Goal: Transaction & Acquisition: Book appointment/travel/reservation

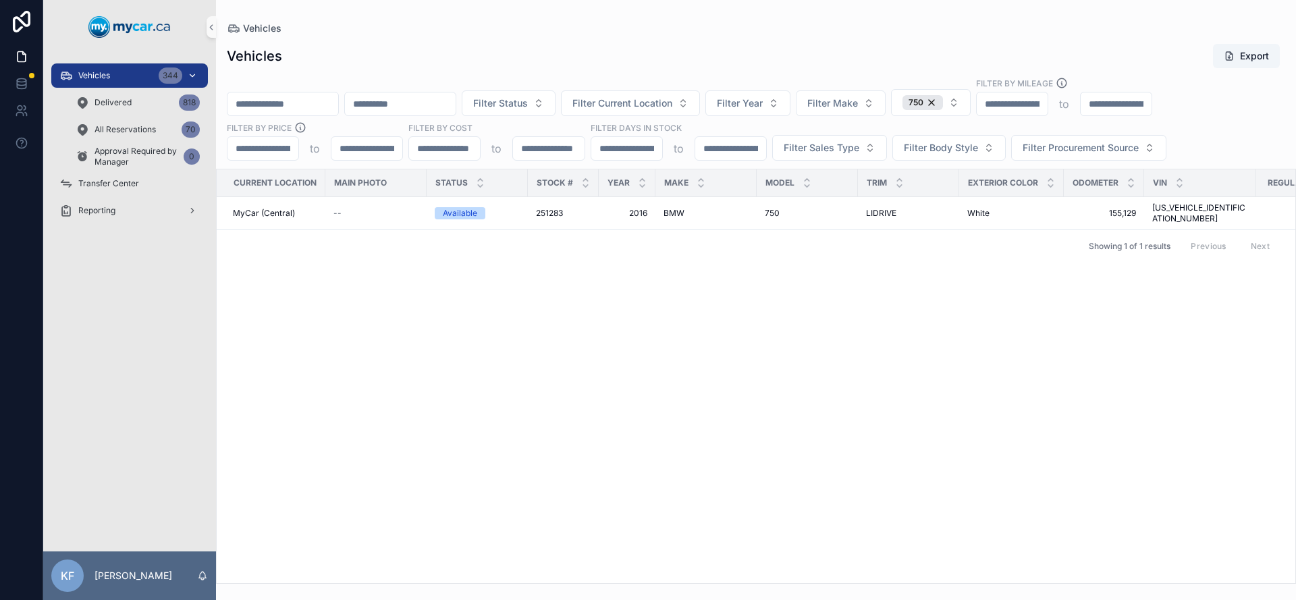
click at [98, 72] on span "Vehicles" at bounding box center [94, 75] width 32 height 11
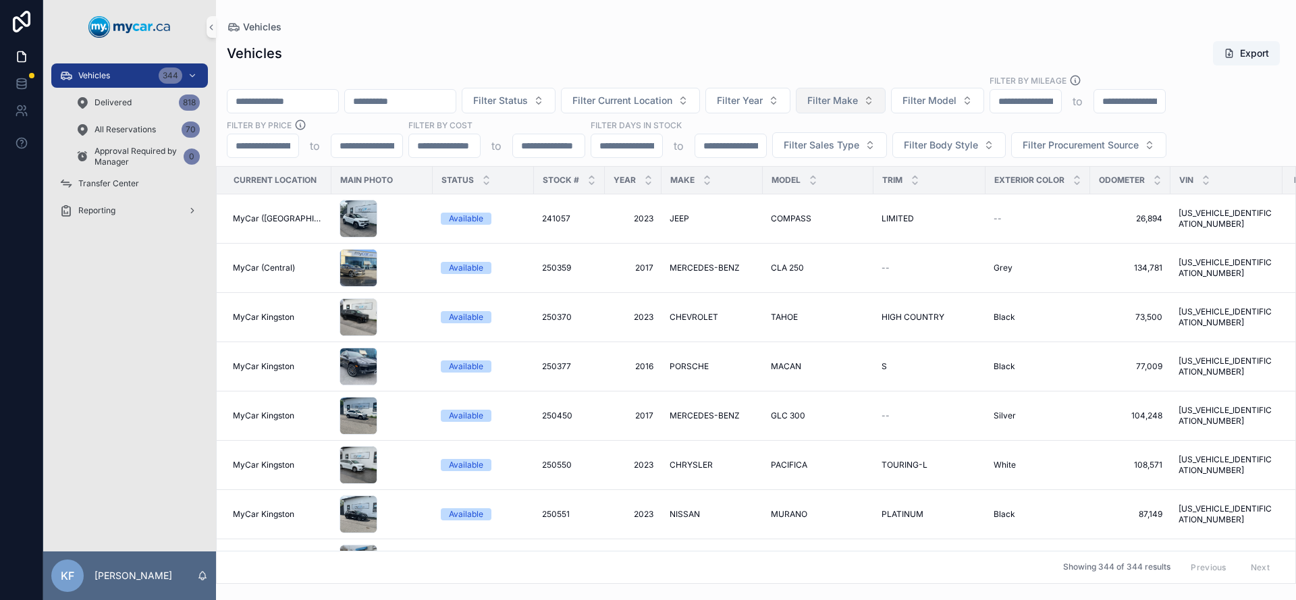
click at [855, 100] on span "Filter Make" at bounding box center [832, 101] width 51 height 14
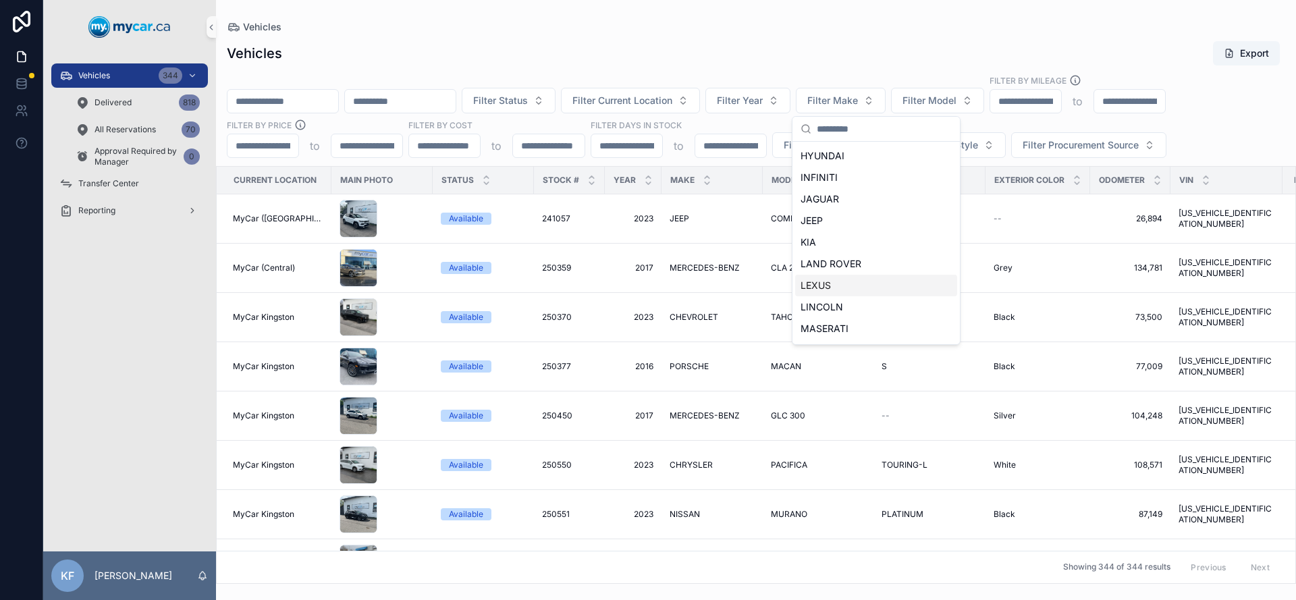
scroll to position [500, 0]
click at [830, 319] on div "RAM" at bounding box center [876, 325] width 162 height 22
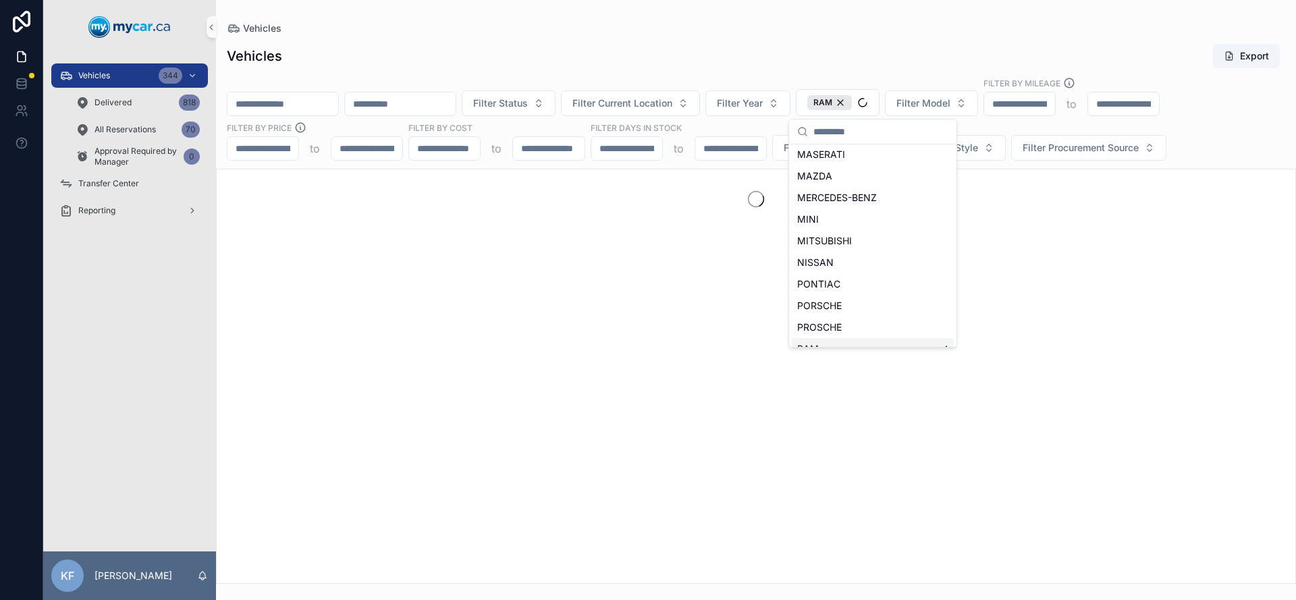
scroll to position [522, 0]
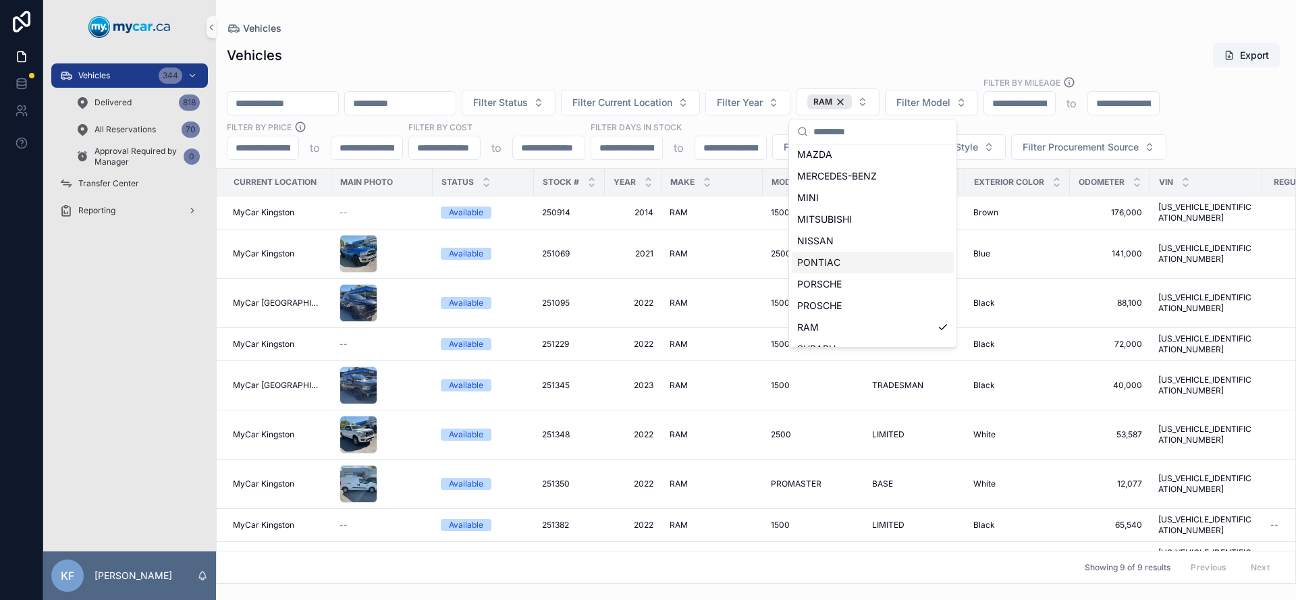
click at [736, 49] on div "Vehicles Export" at bounding box center [756, 56] width 1059 height 26
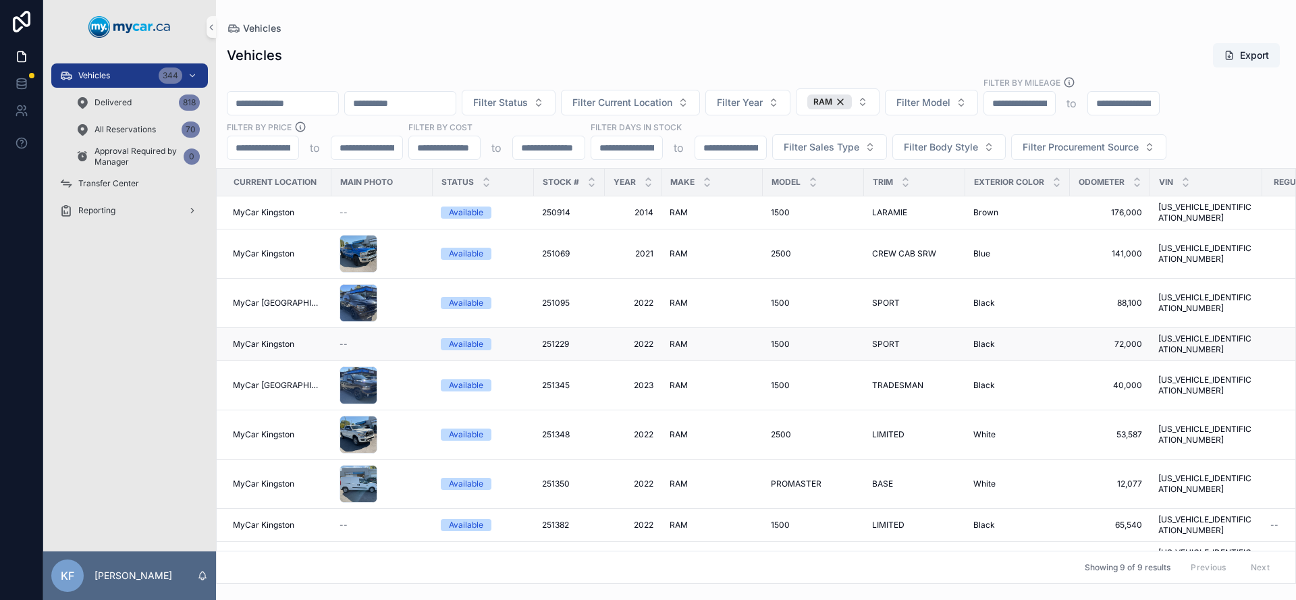
click at [471, 338] on div "Available" at bounding box center [466, 344] width 34 height 12
click at [469, 297] on div "Available" at bounding box center [466, 303] width 34 height 12
click at [468, 338] on div "Available" at bounding box center [466, 344] width 34 height 12
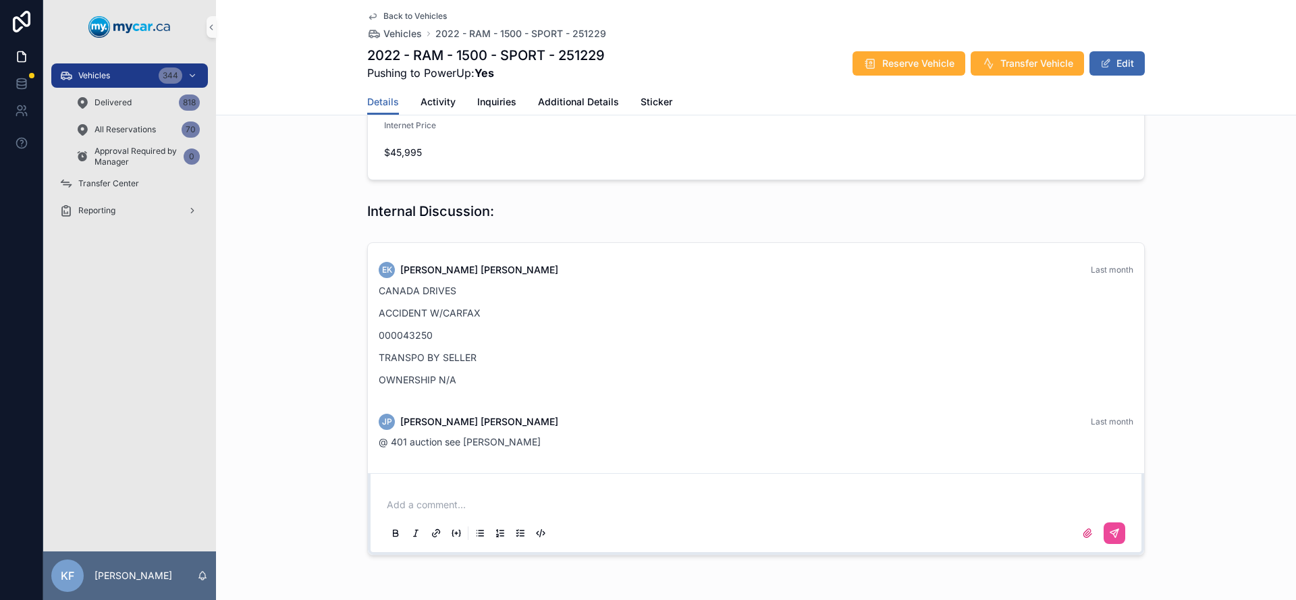
scroll to position [510, 0]
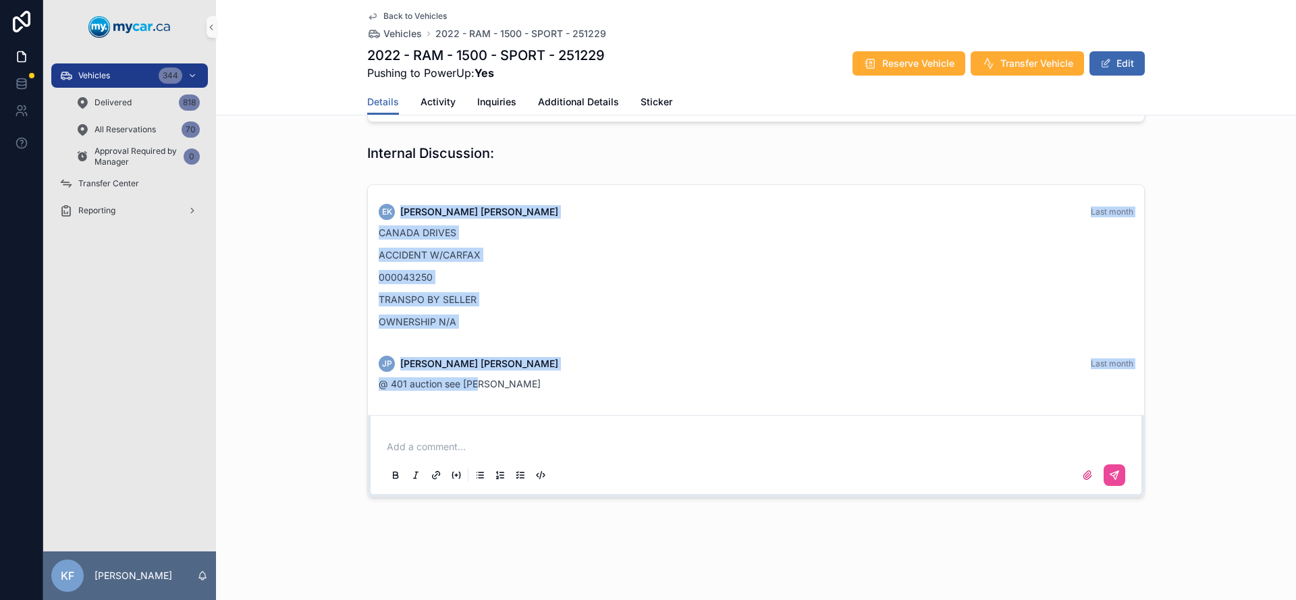
drag, startPoint x: 525, startPoint y: 400, endPoint x: 354, endPoint y: 206, distance: 257.9
click at [354, 206] on div "EK [PERSON_NAME] Last month CANADA DRIVES ACCIDENT W/CARFAX 000043250 TRANSPO B…" at bounding box center [756, 341] width 1080 height 324
click at [594, 343] on div "EK [PERSON_NAME] Last month CANADA DRIVES ACCIDENT W/CARFAX 000043250 TRANSPO B…" at bounding box center [756, 270] width 771 height 149
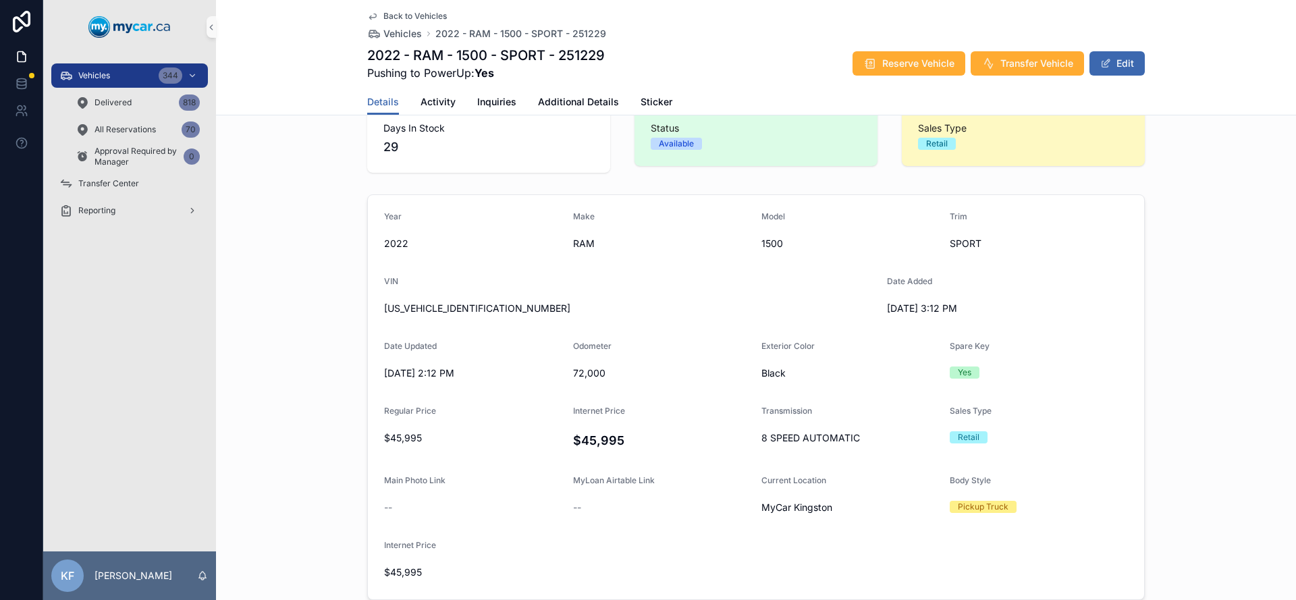
scroll to position [0, 0]
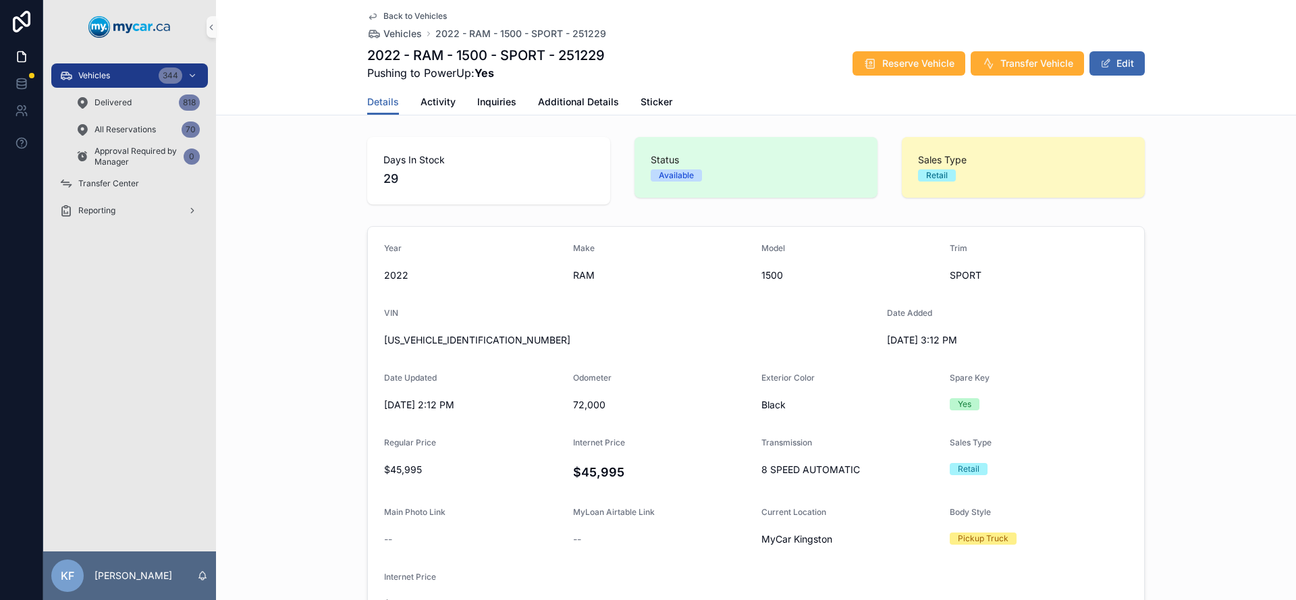
click at [1165, 556] on div "Year [DATE] Make RAM Model 1500 Trim SPORT VIN [US_VEHICLE_IDENTIFICATION_NUMBE…" at bounding box center [756, 429] width 1080 height 417
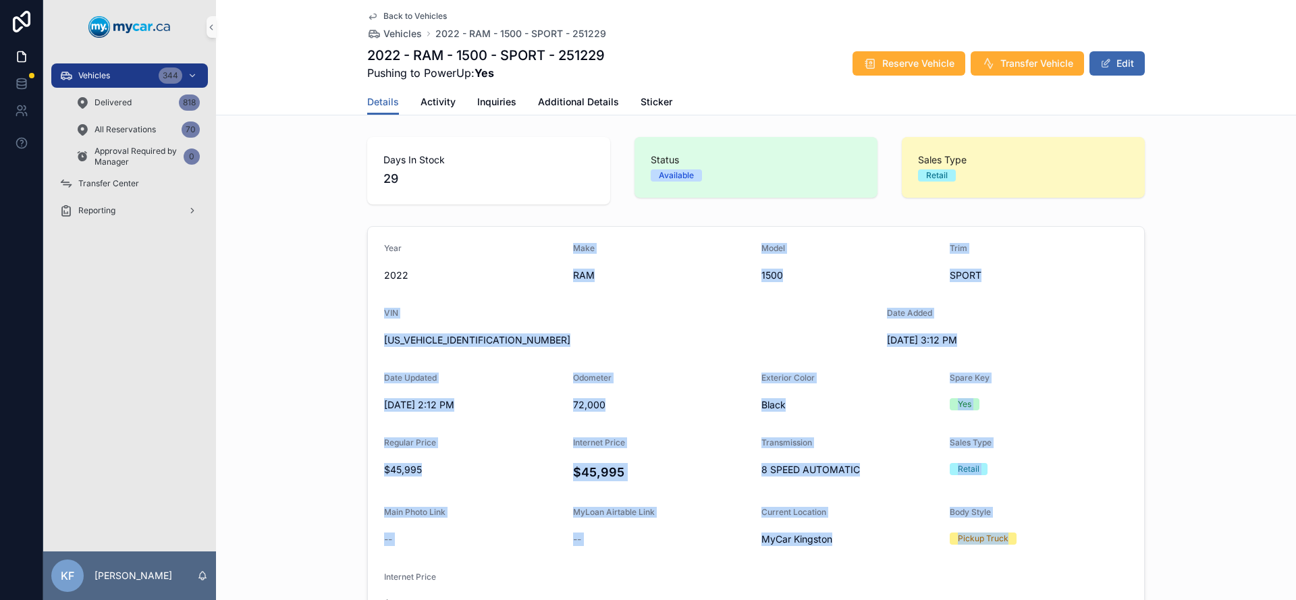
drag, startPoint x: 951, startPoint y: 466, endPoint x: 376, endPoint y: 288, distance: 601.6
click at [376, 288] on div "Year [DATE] Make RAM Model 1500 Trim SPORT VIN [US_VEHICLE_IDENTIFICATION_NUMBE…" at bounding box center [756, 429] width 1080 height 417
click at [374, 288] on form "Year [DATE] Make RAM Model 1500 Trim SPORT VIN [US_VEHICLE_IDENTIFICATION_NUMBE…" at bounding box center [756, 429] width 776 height 404
drag, startPoint x: 374, startPoint y: 288, endPoint x: 1227, endPoint y: 500, distance: 879.3
click at [1227, 500] on div "Year [DATE] Make RAM Model 1500 Trim SPORT VIN [US_VEHICLE_IDENTIFICATION_NUMBE…" at bounding box center [756, 429] width 1080 height 417
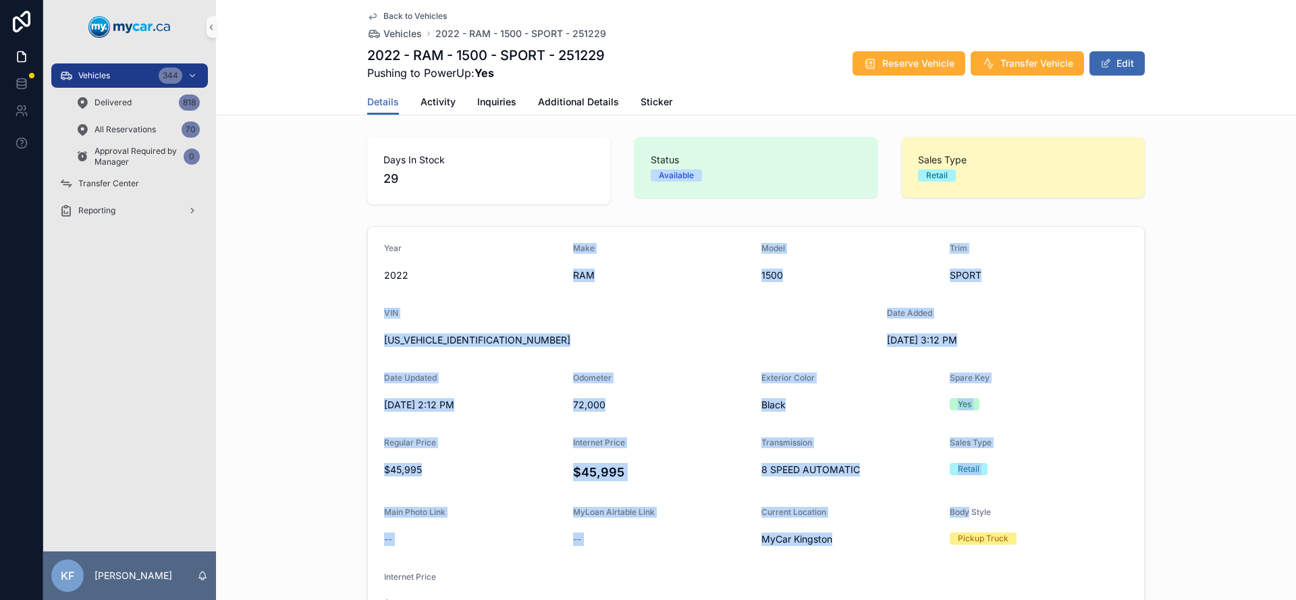
click at [1229, 500] on div "Year [DATE] Make RAM Model 1500 Trim SPORT VIN [US_VEHICLE_IDENTIFICATION_NUMBE…" at bounding box center [756, 429] width 1080 height 417
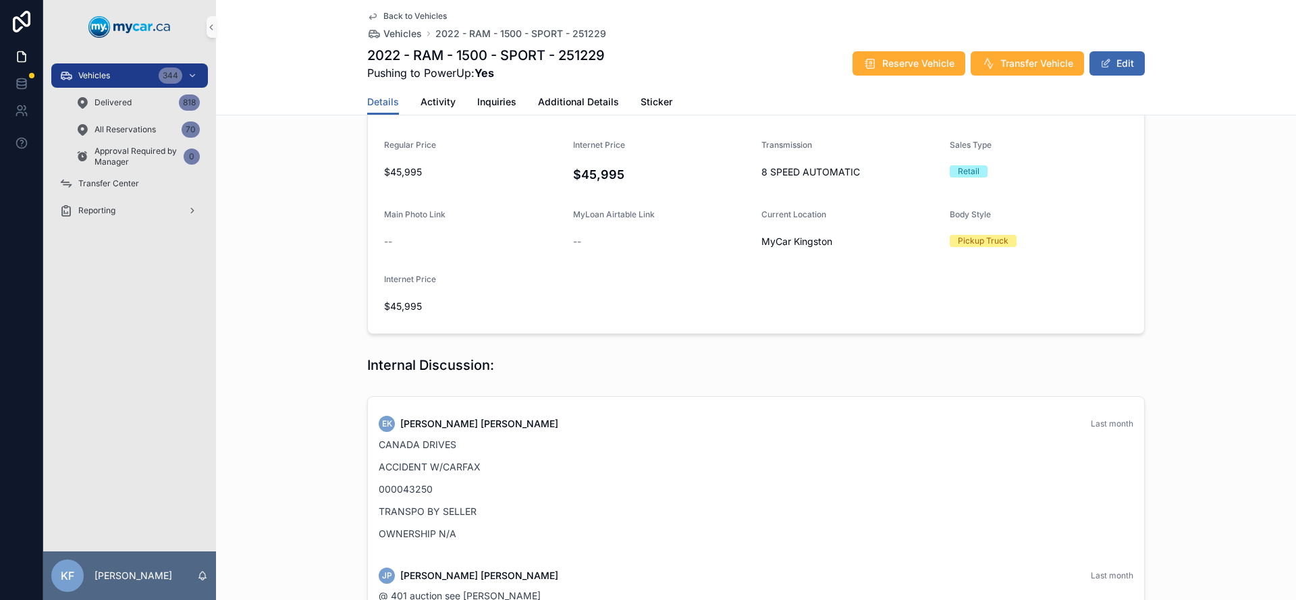
scroll to position [510, 0]
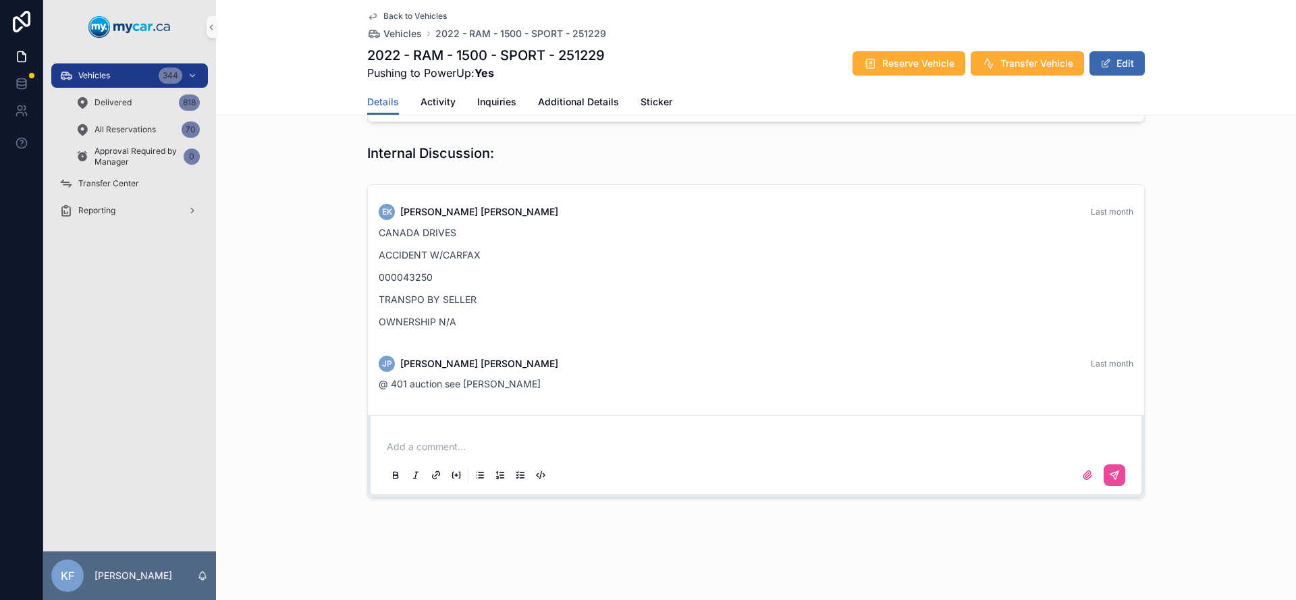
drag, startPoint x: 1216, startPoint y: 523, endPoint x: 1206, endPoint y: 518, distance: 10.6
click at [1216, 522] on div "Back to Vehicles Vehicles 2022 - RAM - 1500 - SPORT - 251229 2022 - RAM - 1500 …" at bounding box center [756, 45] width 1080 height 1110
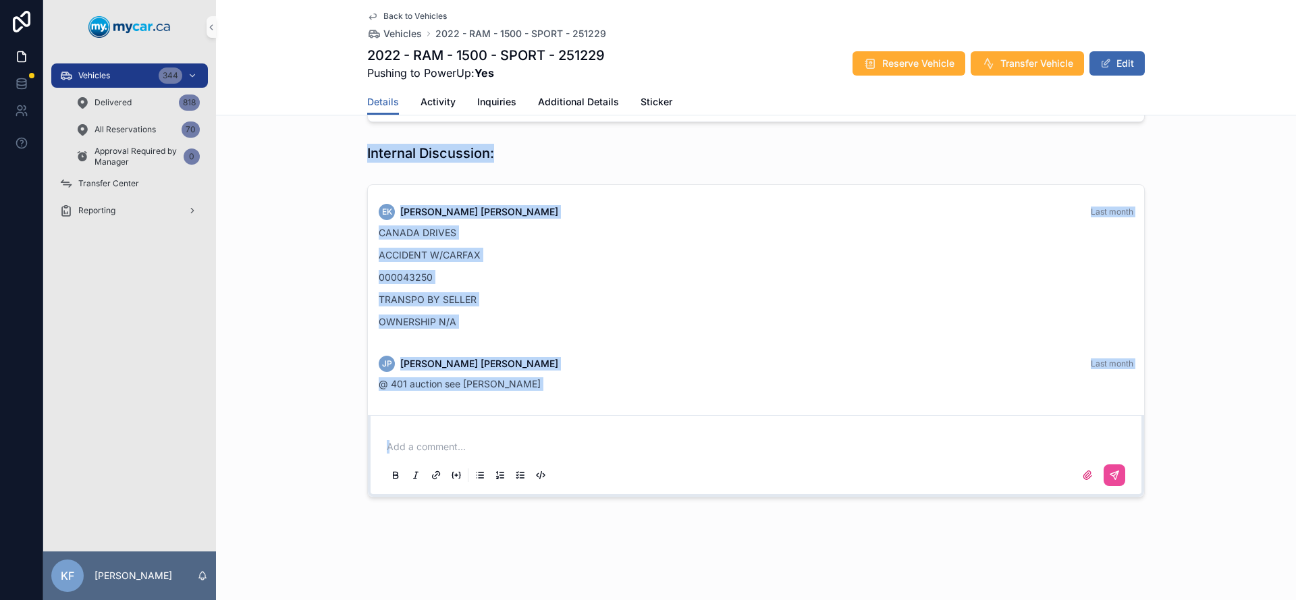
drag, startPoint x: 1206, startPoint y: 518, endPoint x: 327, endPoint y: 149, distance: 953.2
click at [327, 149] on div "Back to Vehicles Vehicles 2022 - RAM - 1500 - SPORT - 251229 2022 - RAM - 1500 …" at bounding box center [756, 45] width 1080 height 1110
click at [312, 170] on div "Days In Stock 29 Status Available Sales Type Retail Year [DATE] Make RAM Model …" at bounding box center [756, 68] width 1080 height 892
drag, startPoint x: 309, startPoint y: 166, endPoint x: 1177, endPoint y: 533, distance: 942.7
click at [1177, 533] on div "Back to Vehicles Vehicles 2022 - RAM - 1500 - SPORT - 251229 2022 - RAM - 1500 …" at bounding box center [756, 45] width 1080 height 1110
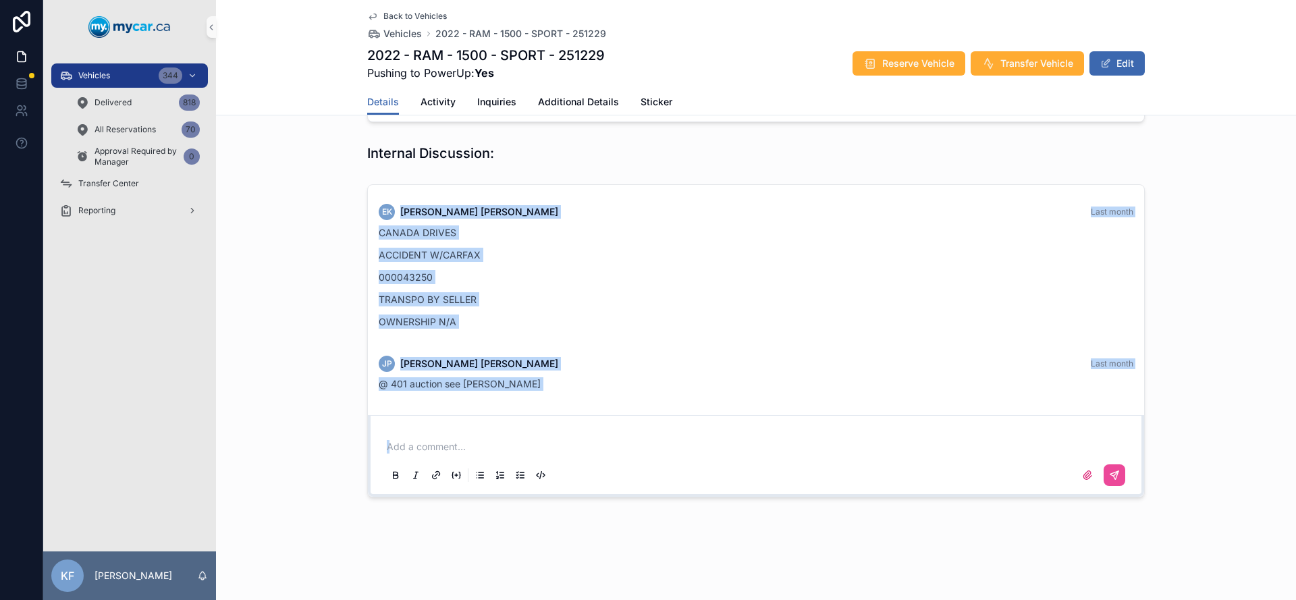
click at [1177, 533] on div "Back to Vehicles Vehicles 2022 - RAM - 1500 - SPORT - 251229 2022 - RAM - 1500 …" at bounding box center [756, 45] width 1080 height 1110
drag, startPoint x: 1177, startPoint y: 533, endPoint x: 343, endPoint y: 143, distance: 920.6
click at [343, 143] on div "Back to Vehicles Vehicles 2022 - RAM - 1500 - SPORT - 251229 2022 - RAM - 1500 …" at bounding box center [756, 45] width 1080 height 1110
click at [343, 143] on div "Internal Discussion:" at bounding box center [756, 153] width 1080 height 30
drag, startPoint x: 343, startPoint y: 143, endPoint x: 1078, endPoint y: 556, distance: 843.0
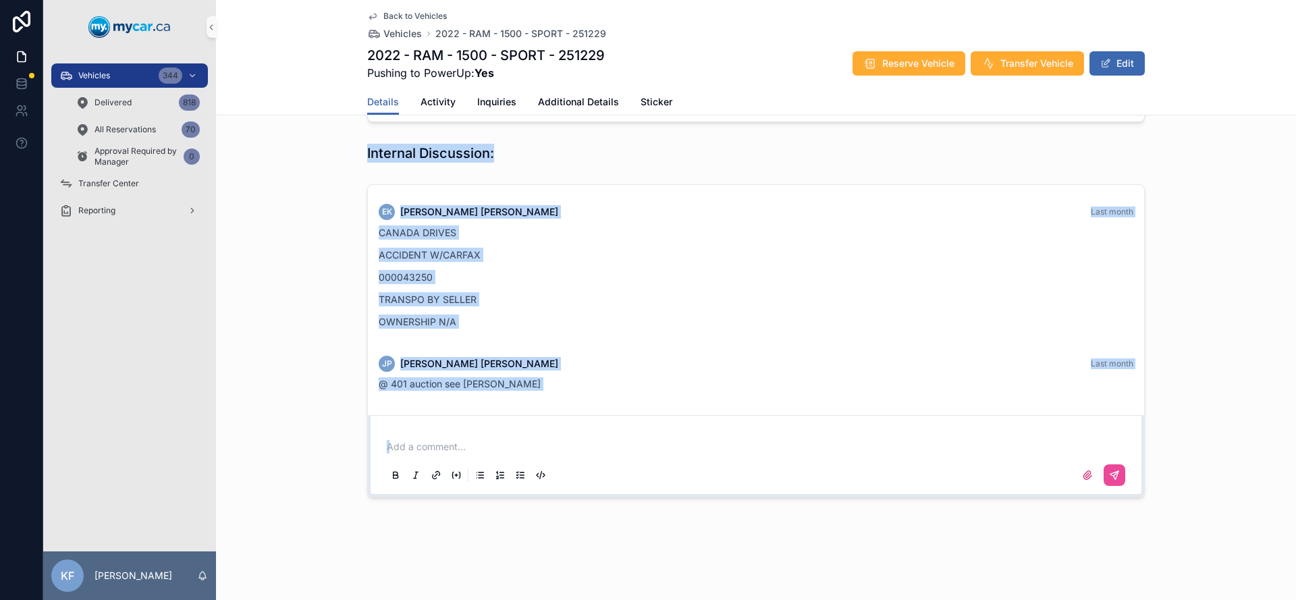
click at [1078, 556] on div "Back to Vehicles Vehicles 2022 - RAM - 1500 - SPORT - 251229 2022 - RAM - 1500 …" at bounding box center [756, 45] width 1080 height 1110
drag, startPoint x: 1078, startPoint y: 556, endPoint x: 325, endPoint y: 142, distance: 858.7
click at [325, 142] on div "Back to Vehicles Vehicles 2022 - RAM - 1500 - SPORT - 251229 2022 - RAM - 1500 …" at bounding box center [756, 45] width 1080 height 1110
click at [325, 142] on div "Internal Discussion:" at bounding box center [756, 153] width 1080 height 30
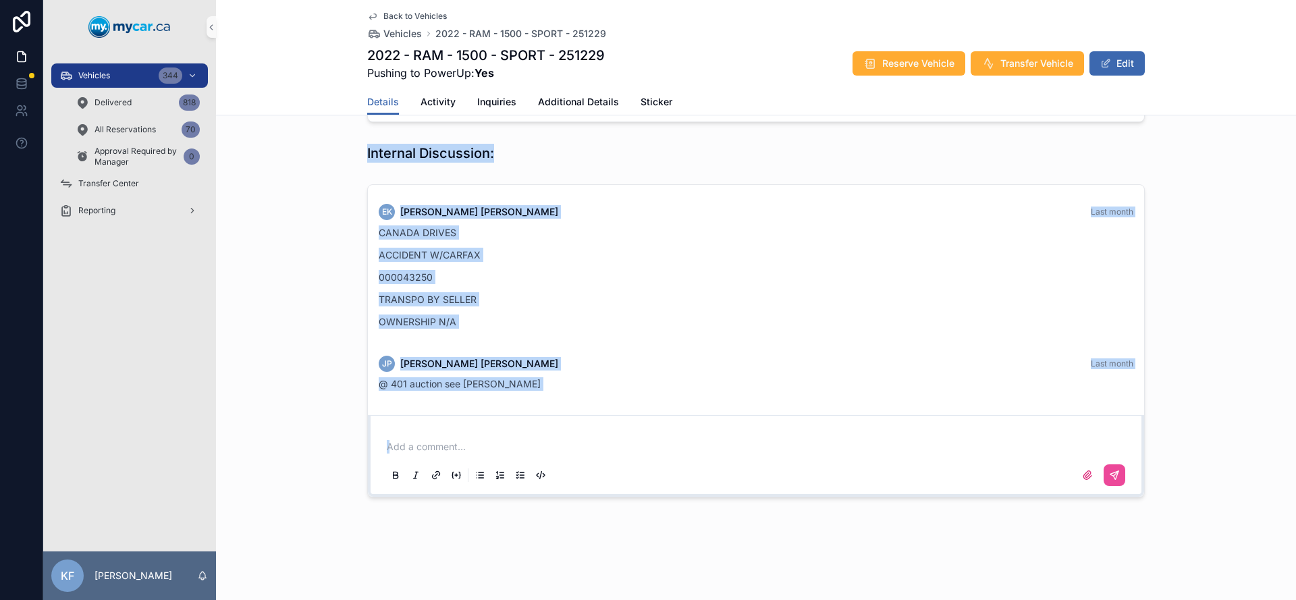
drag, startPoint x: 325, startPoint y: 142, endPoint x: 1368, endPoint y: 543, distance: 1116.9
click at [1296, 543] on html "Vehicles 344 Delivered 818 All Reservations 70 Approval Required by Manager 0 T…" at bounding box center [648, 300] width 1296 height 600
click at [1206, 546] on div "Back to Vehicles Vehicles 2022 - RAM - 1500 - SPORT - 251229 2022 - RAM - 1500 …" at bounding box center [756, 45] width 1080 height 1110
drag, startPoint x: 1206, startPoint y: 543, endPoint x: 322, endPoint y: 150, distance: 968.1
click at [322, 150] on div "Back to Vehicles Vehicles 2022 - RAM - 1500 - SPORT - 251229 2022 - RAM - 1500 …" at bounding box center [756, 45] width 1080 height 1110
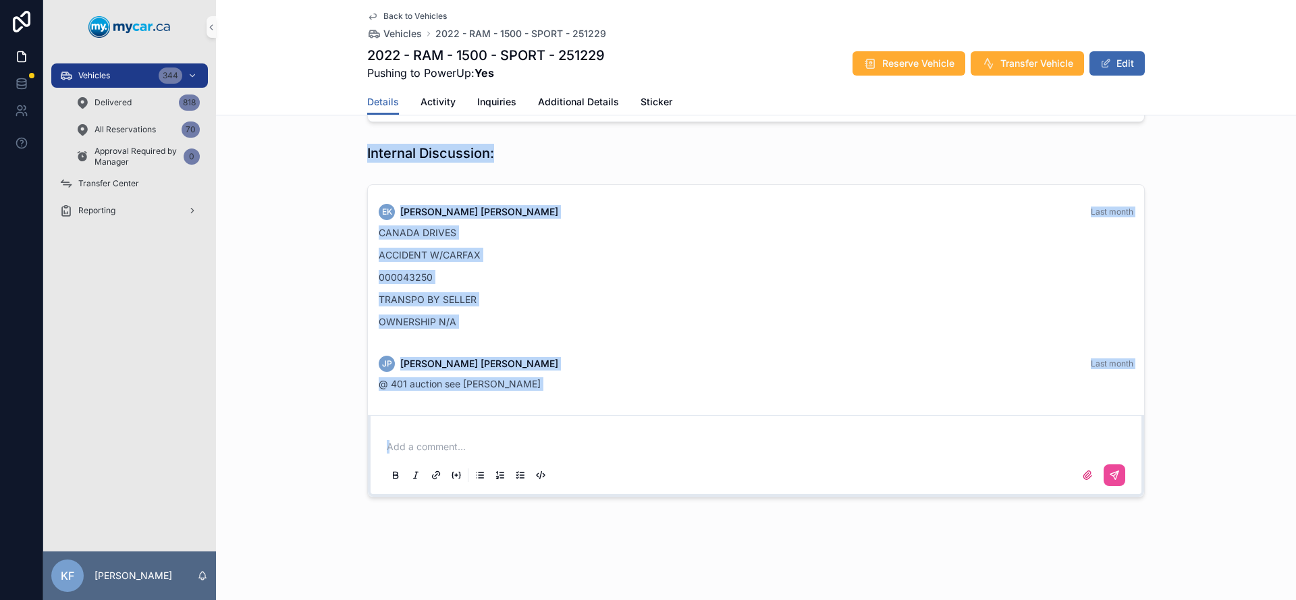
click at [322, 150] on div "Internal Discussion:" at bounding box center [756, 153] width 1080 height 30
drag, startPoint x: 322, startPoint y: 150, endPoint x: 1269, endPoint y: 521, distance: 1016.5
click at [1269, 521] on div "Back to Vehicles Vehicles 2022 - RAM - 1500 - SPORT - 251229 2022 - RAM - 1500 …" at bounding box center [756, 45] width 1080 height 1110
click at [1122, 525] on div "Back to Vehicles Vehicles 2022 - RAM - 1500 - SPORT - 251229 2022 - RAM - 1500 …" at bounding box center [756, 45] width 1080 height 1110
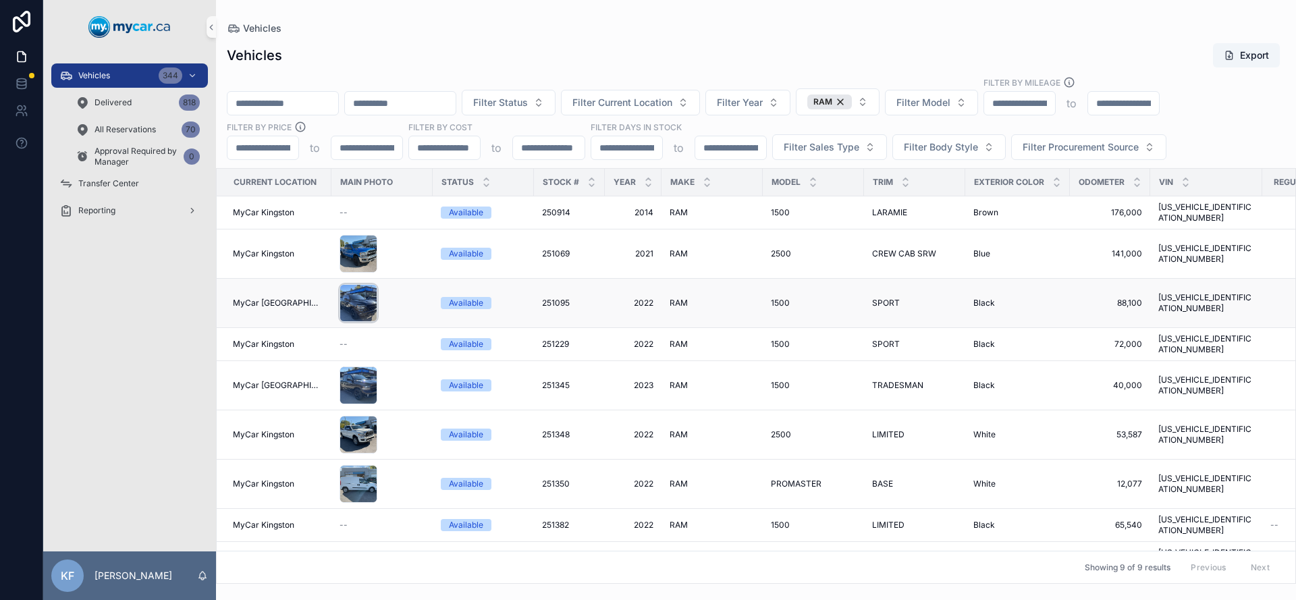
click at [354, 299] on div "scrollable content" at bounding box center [359, 303] width 38 height 38
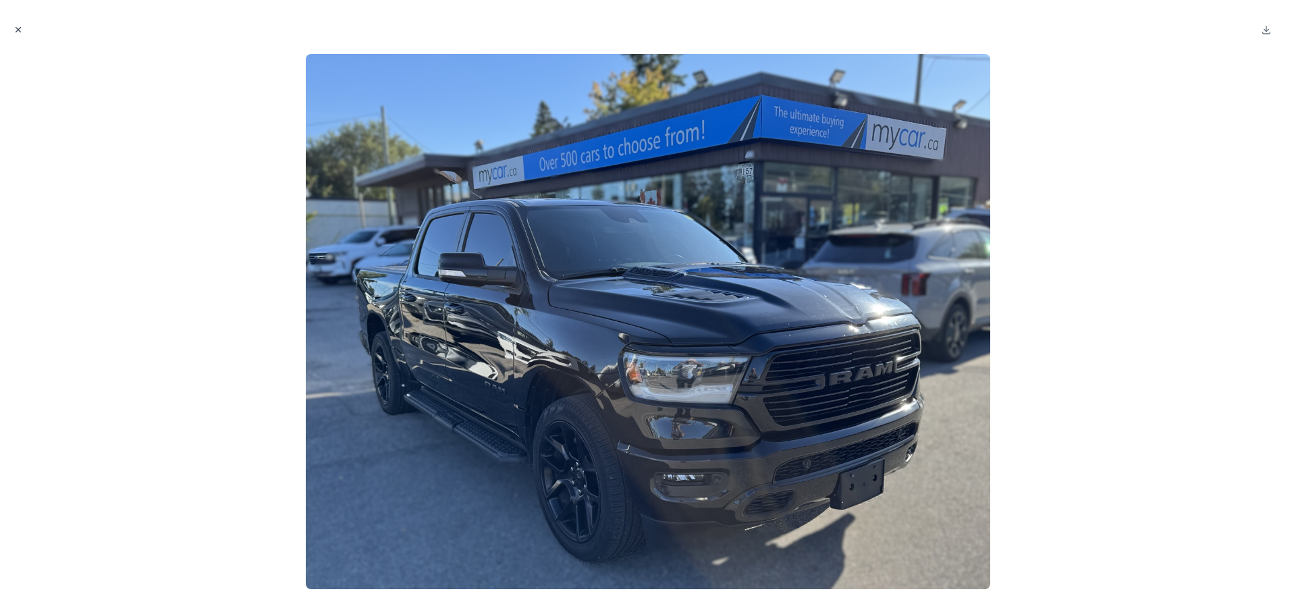
click at [20, 29] on icon "Close modal" at bounding box center [18, 29] width 9 height 9
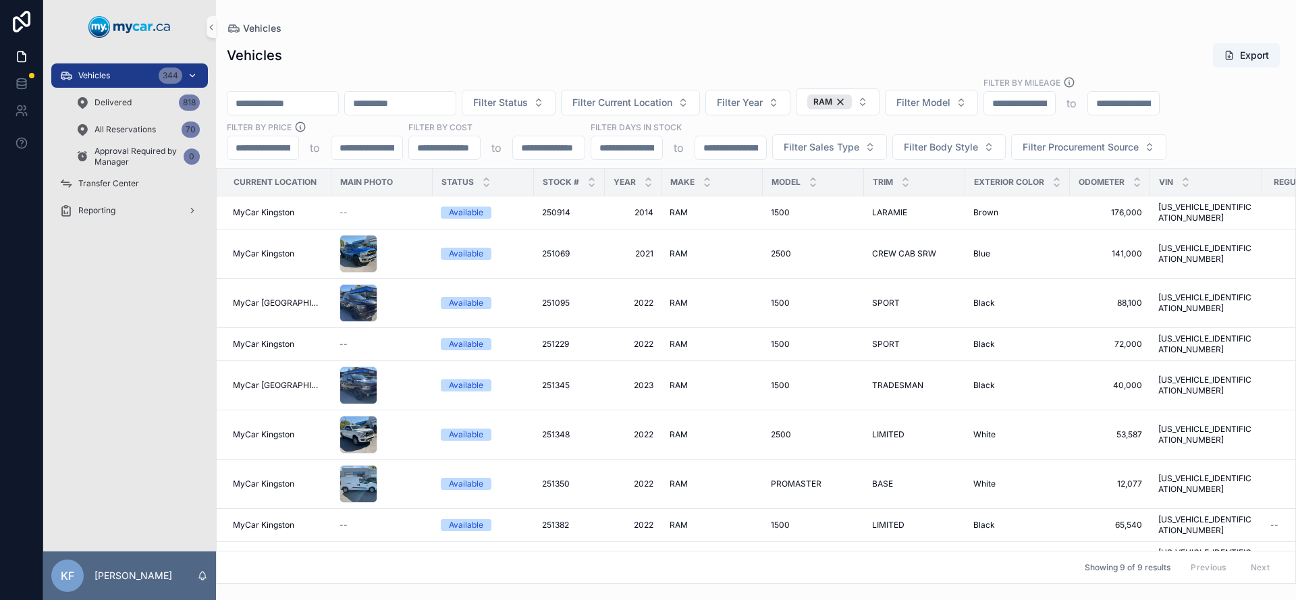
click at [111, 79] on div "Vehicles 344" at bounding box center [129, 76] width 140 height 22
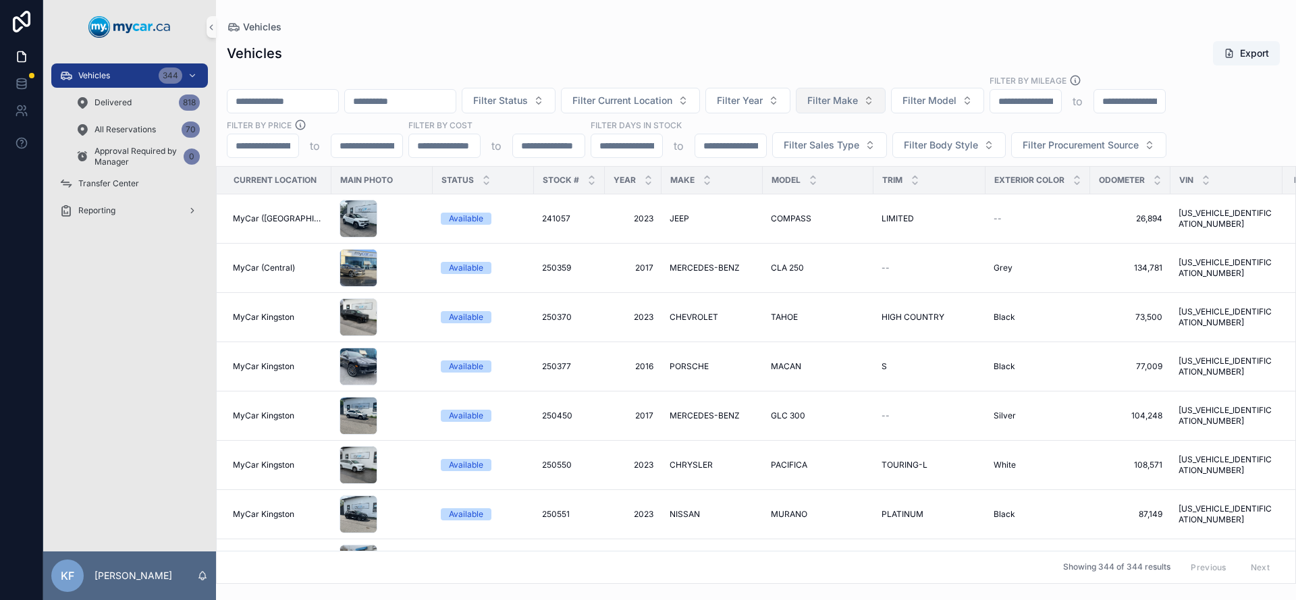
click at [858, 100] on span "Filter Make" at bounding box center [832, 101] width 51 height 14
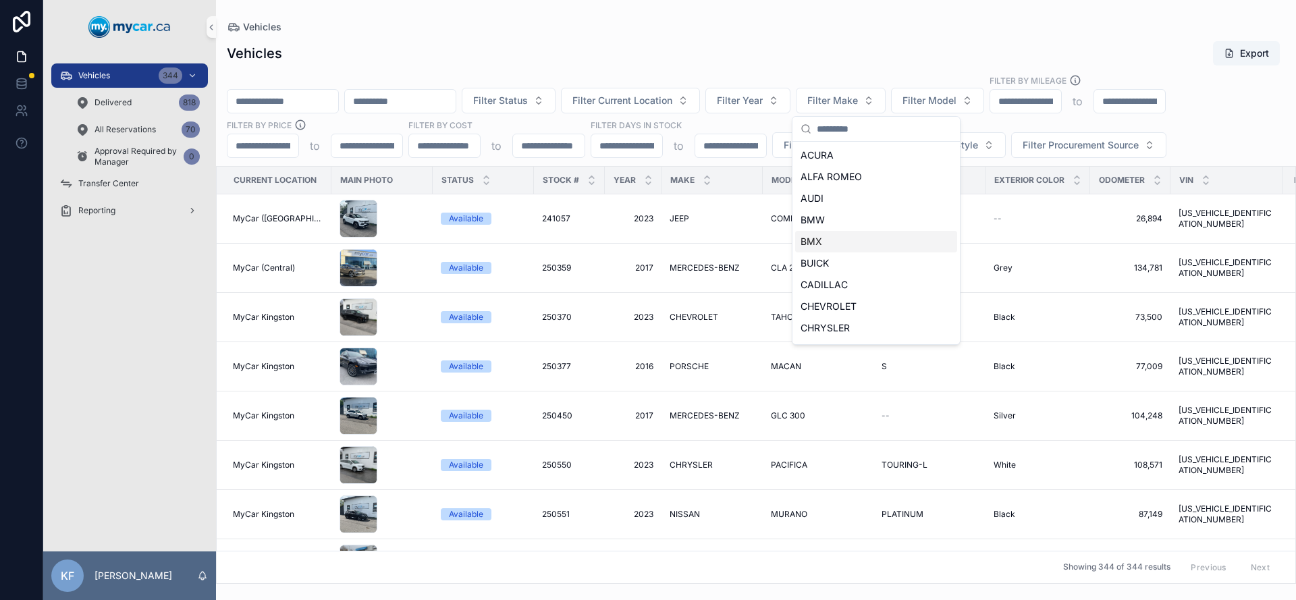
click at [848, 240] on div "BMX" at bounding box center [876, 242] width 162 height 22
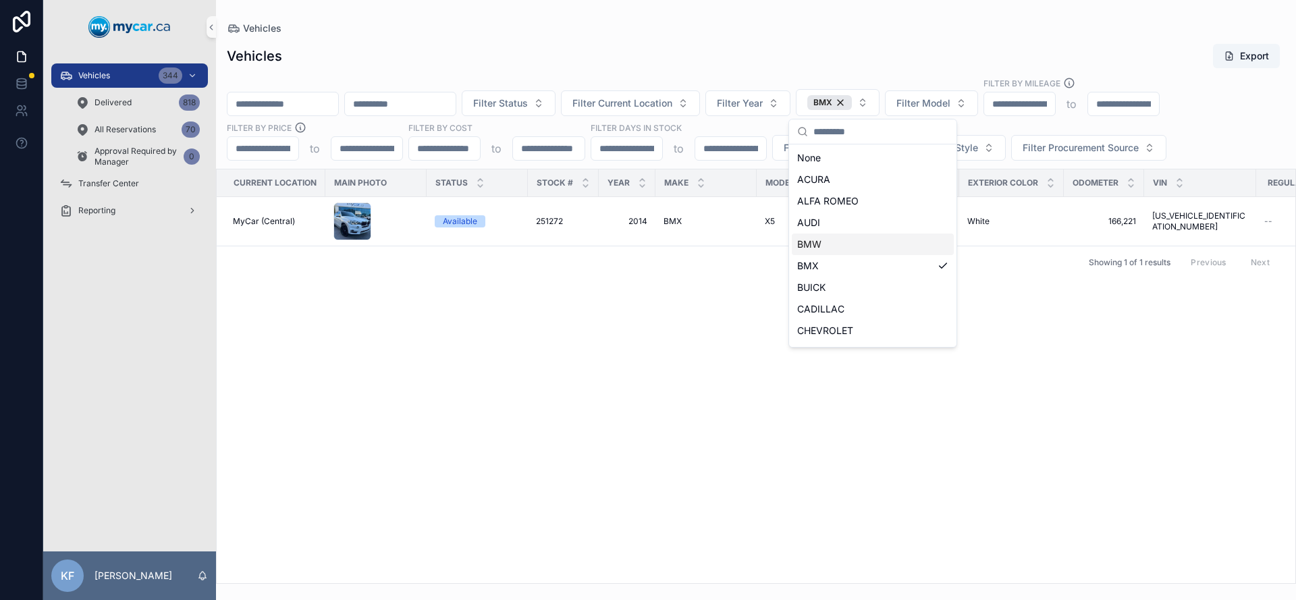
click at [844, 247] on div "BMW" at bounding box center [873, 245] width 162 height 22
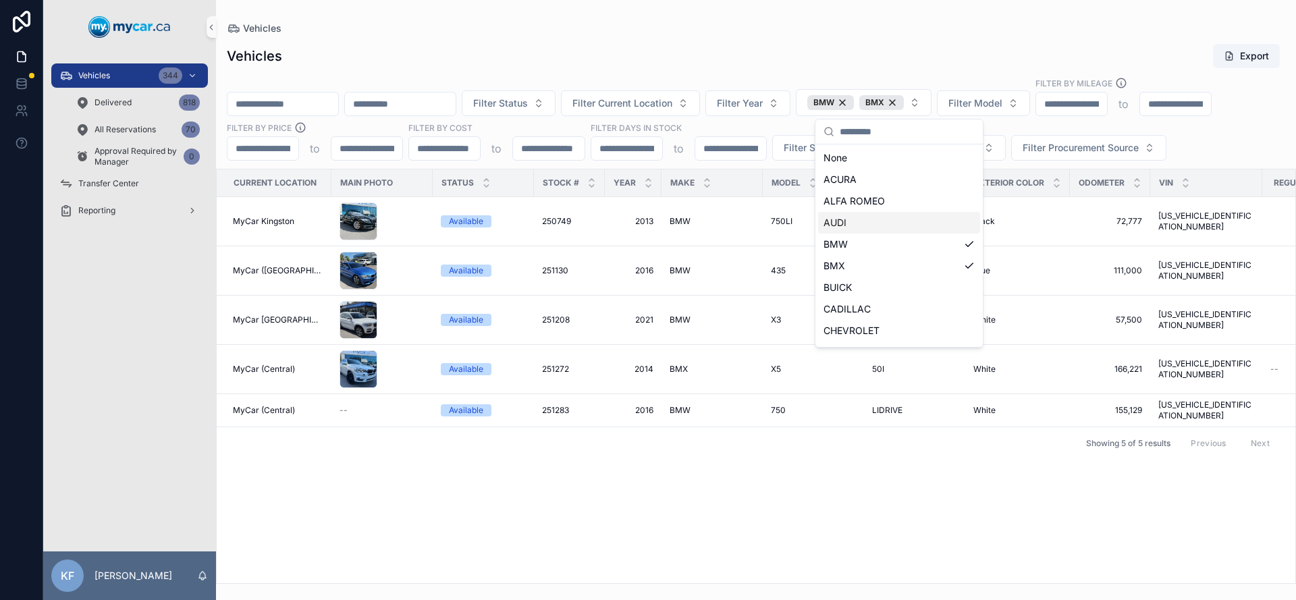
click at [710, 9] on div "Vehicles Vehicles Export Filter Status Filter Current Location Filter Year BMW …" at bounding box center [756, 292] width 1080 height 584
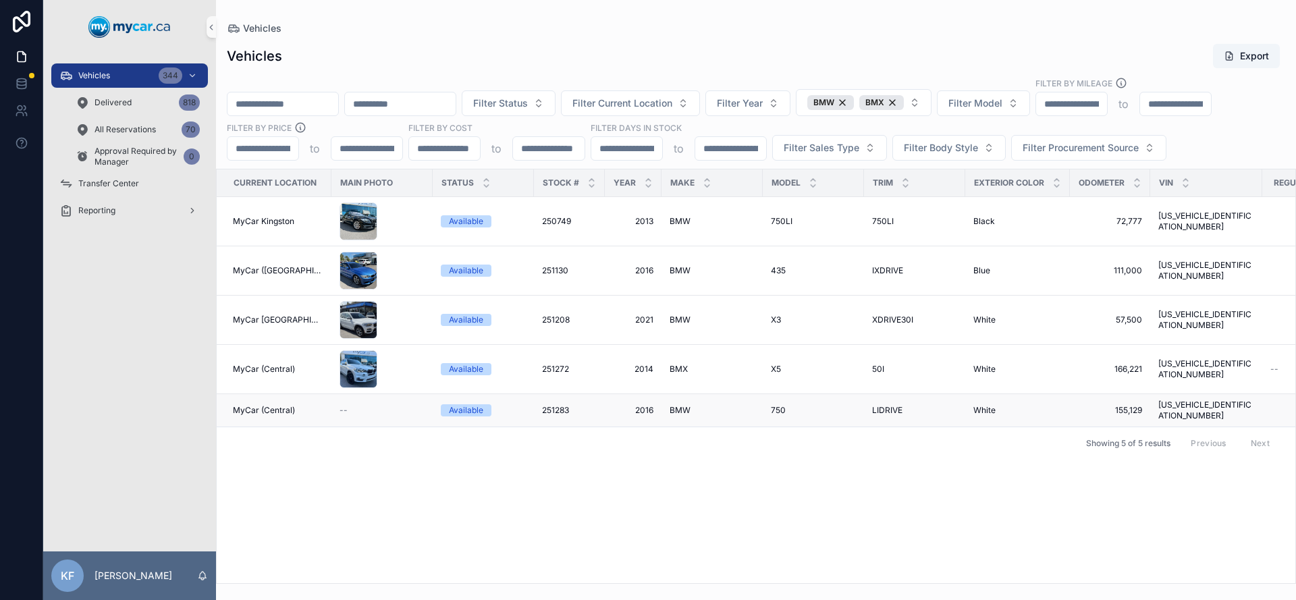
click at [459, 405] on div "Available" at bounding box center [466, 410] width 34 height 12
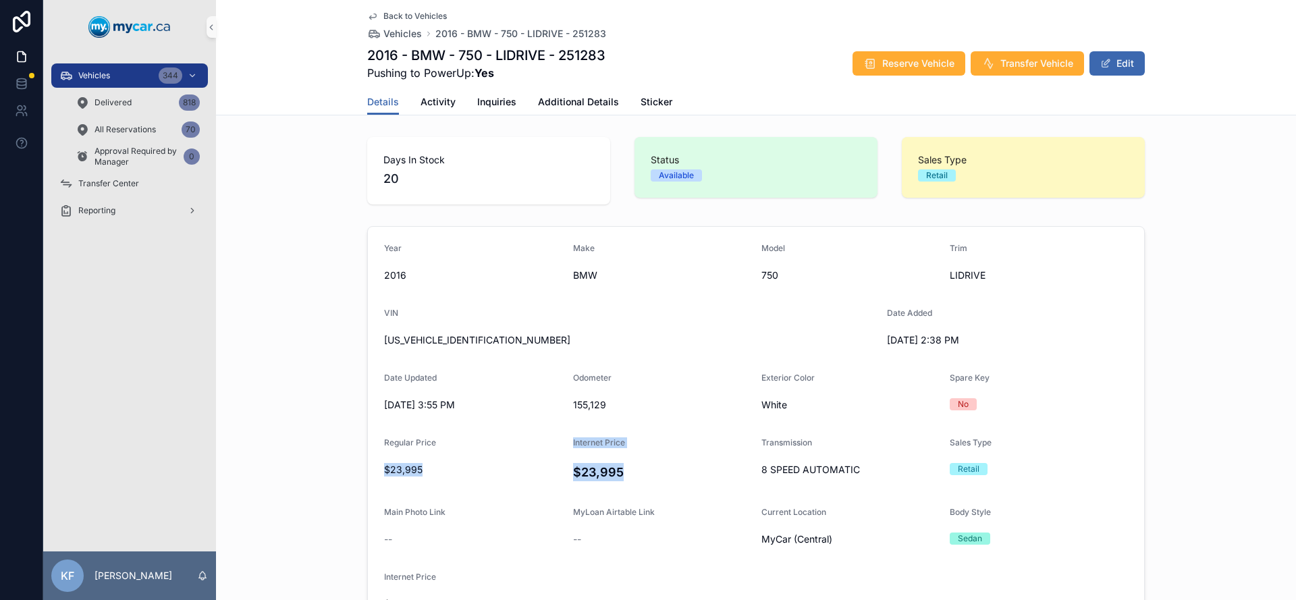
drag, startPoint x: 635, startPoint y: 470, endPoint x: 364, endPoint y: 448, distance: 272.3
click at [368, 448] on form "Year [DATE] Make BMW Model 750 Trim LIDRIVE VIN [US_VEHICLE_IDENTIFICATION_NUMB…" at bounding box center [756, 429] width 776 height 404
click at [1181, 502] on div "Year [DATE] Make BMW Model 750 Trim LIDRIVE VIN [US_VEHICLE_IDENTIFICATION_NUMB…" at bounding box center [756, 429] width 1080 height 417
click at [113, 74] on div "Vehicles 344" at bounding box center [129, 76] width 140 height 22
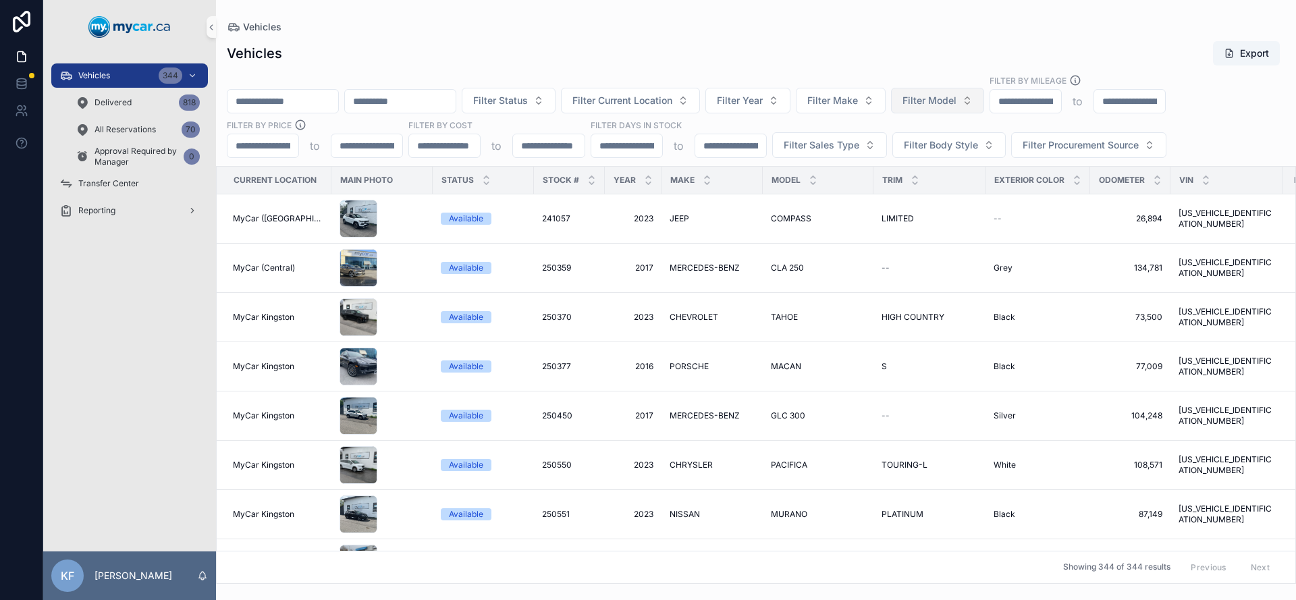
click at [950, 99] on span "Filter Model" at bounding box center [930, 101] width 54 height 14
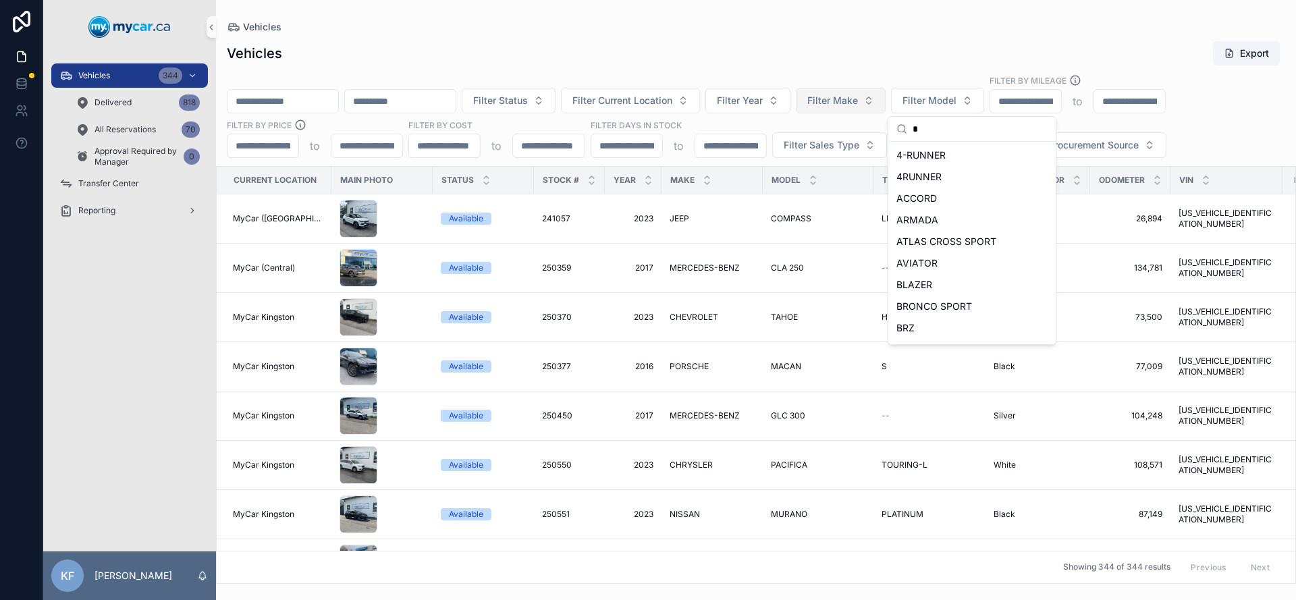
type input "*"
click at [858, 102] on span "Filter Make" at bounding box center [832, 101] width 51 height 14
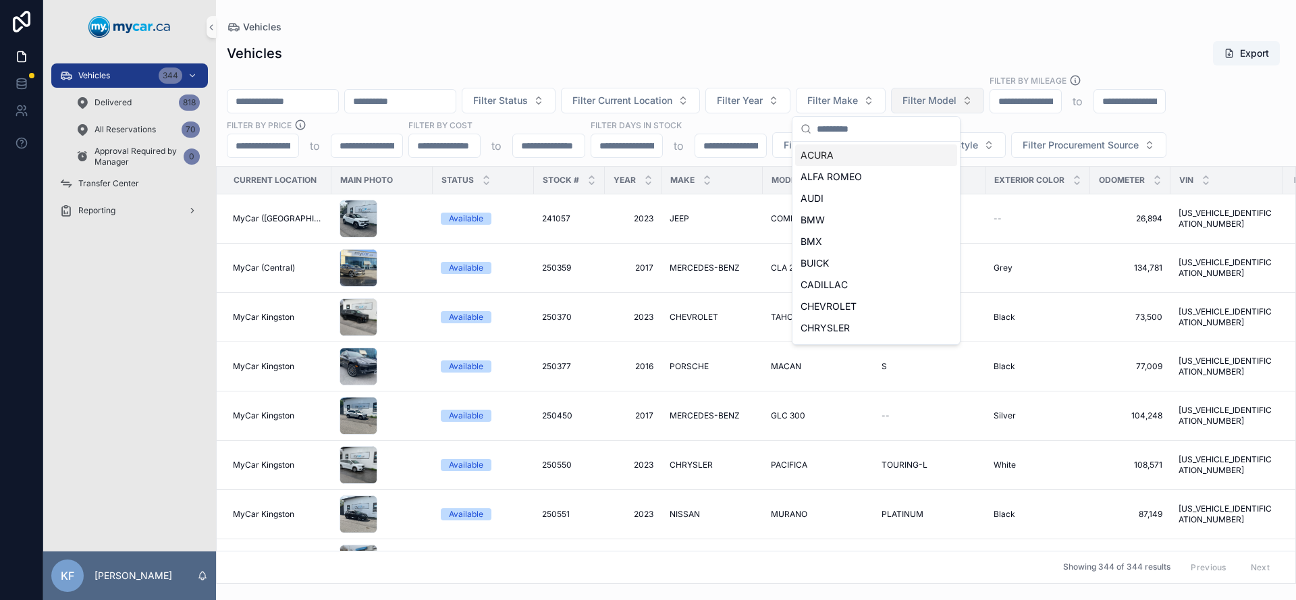
click at [978, 88] on button "Filter Model" at bounding box center [937, 101] width 93 height 26
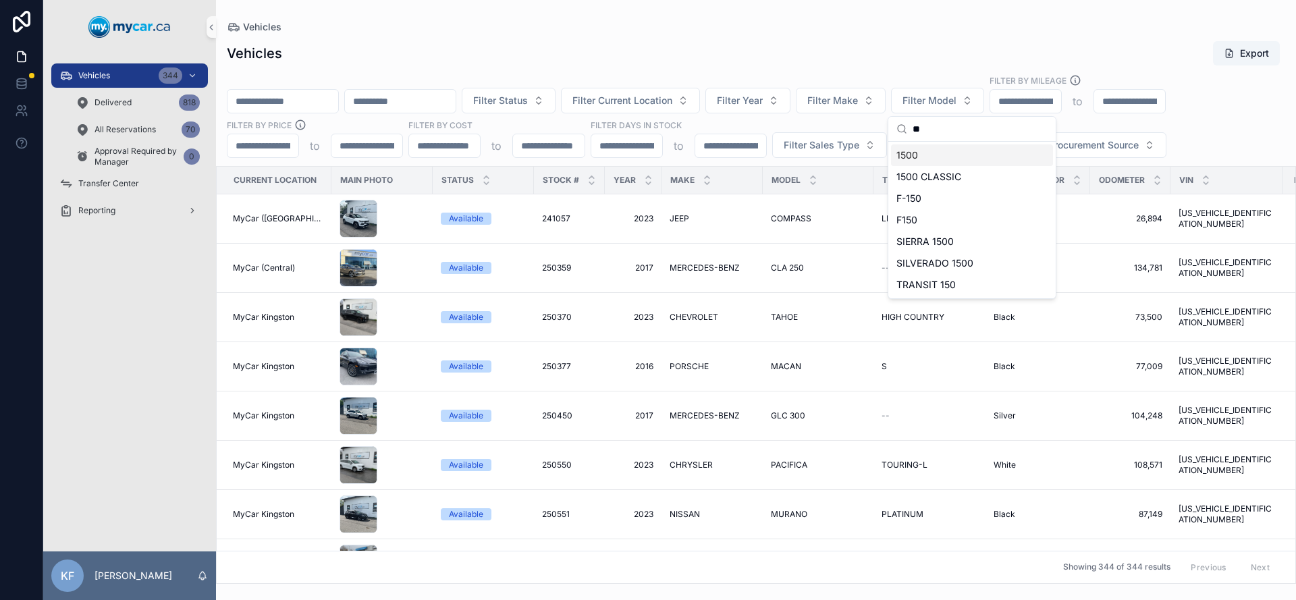
type input "**"
click at [963, 150] on div "1500" at bounding box center [972, 155] width 162 height 22
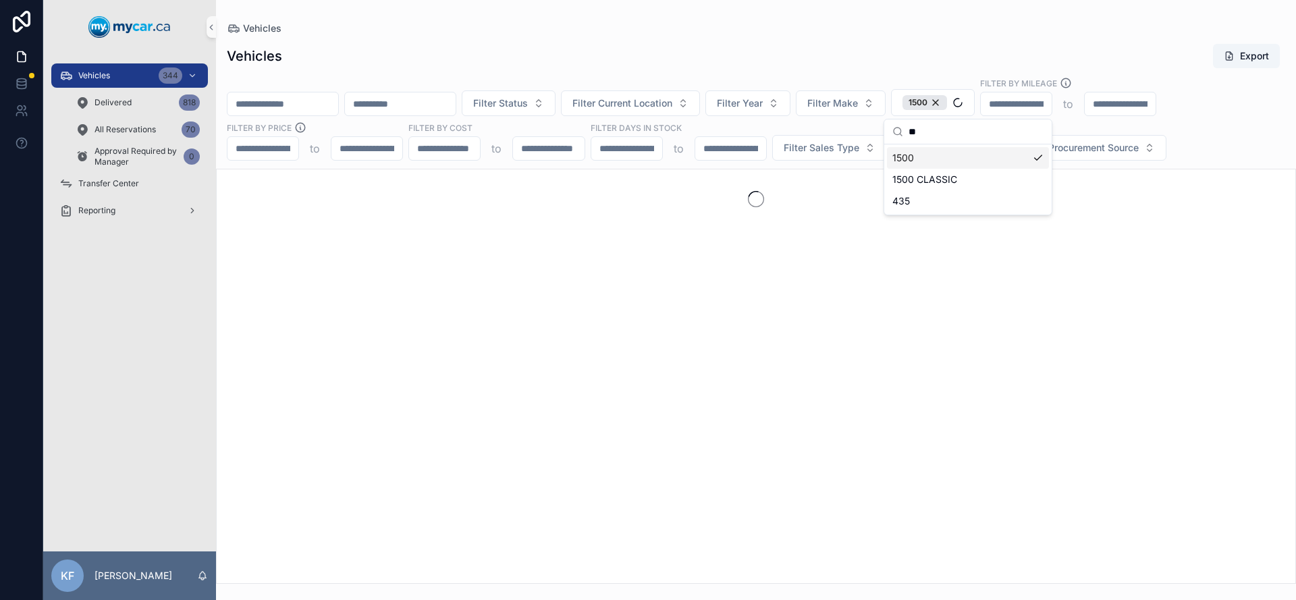
click at [957, 38] on div "Vehicles Export Filter Status Filter Current Location Filter Year Filter Make 1…" at bounding box center [756, 309] width 1080 height 549
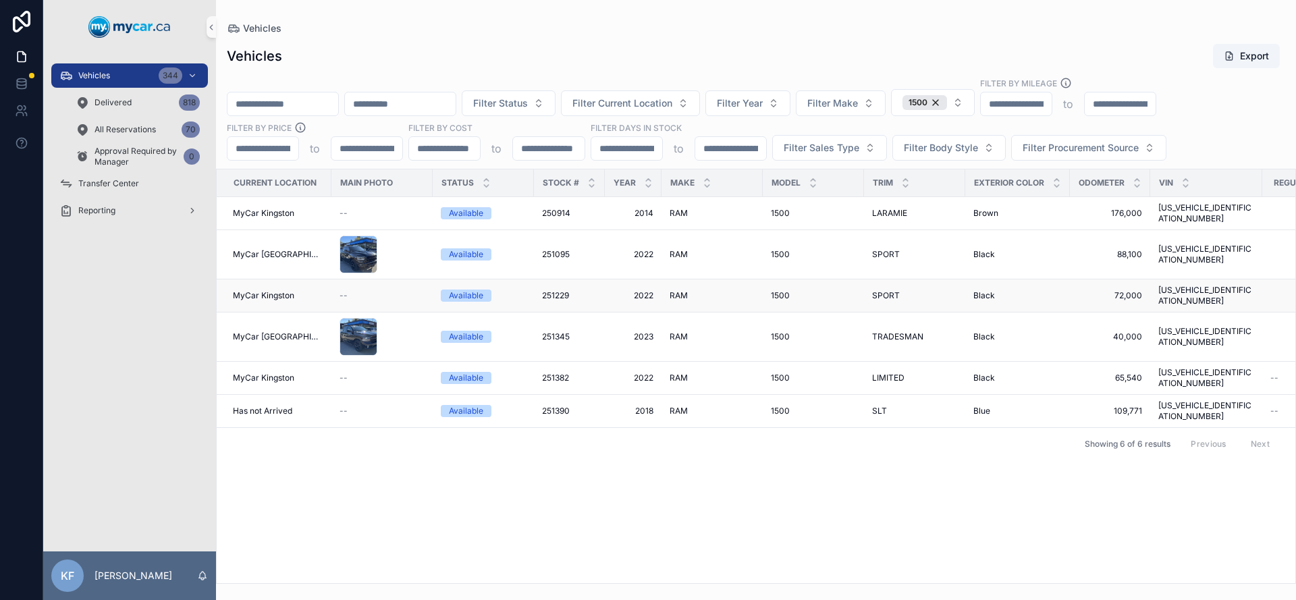
click at [556, 290] on span "251229" at bounding box center [555, 295] width 27 height 11
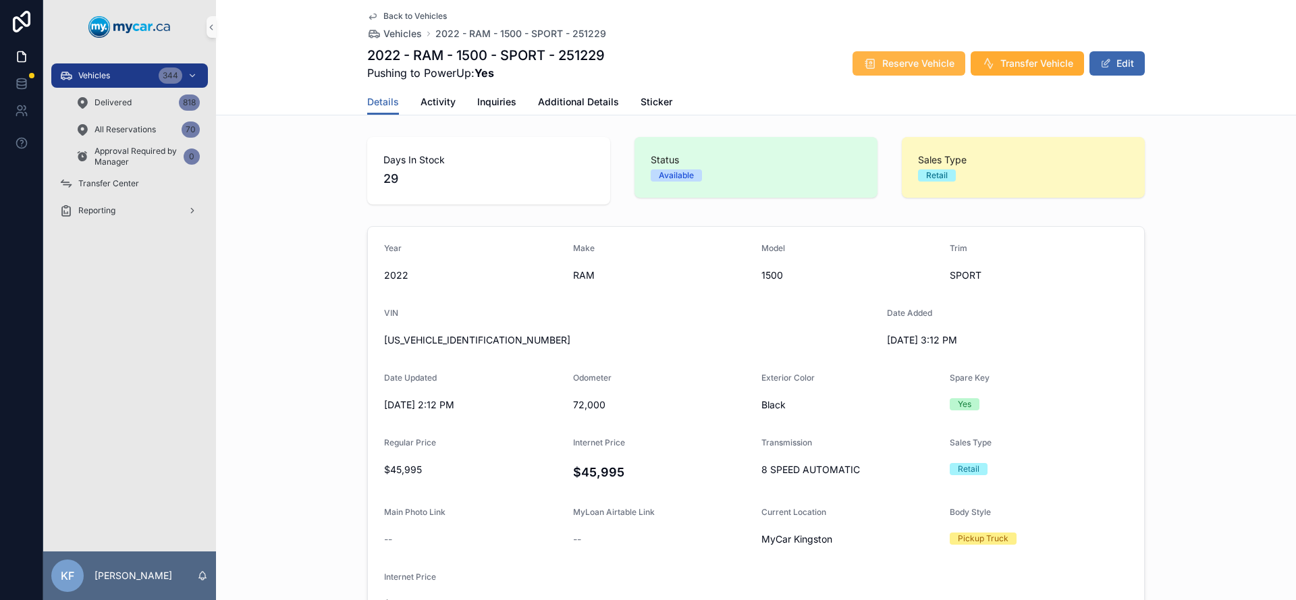
click at [907, 69] on span "Reserve Vehicle" at bounding box center [918, 64] width 72 height 14
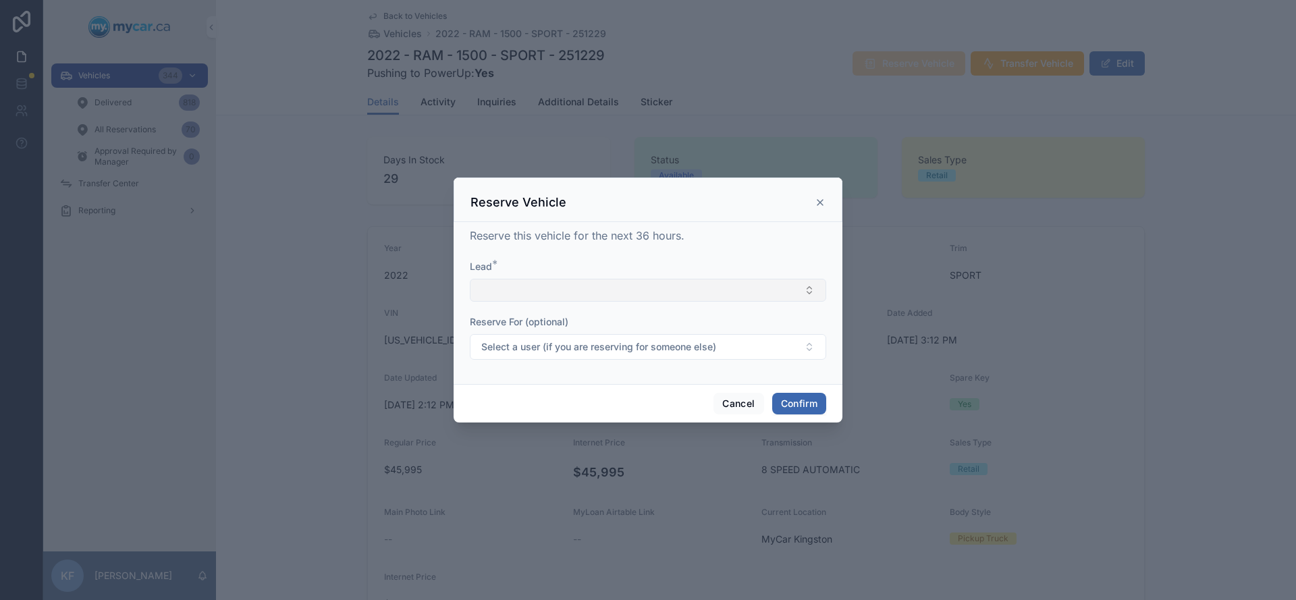
click at [615, 282] on button "Select Button" at bounding box center [648, 290] width 356 height 23
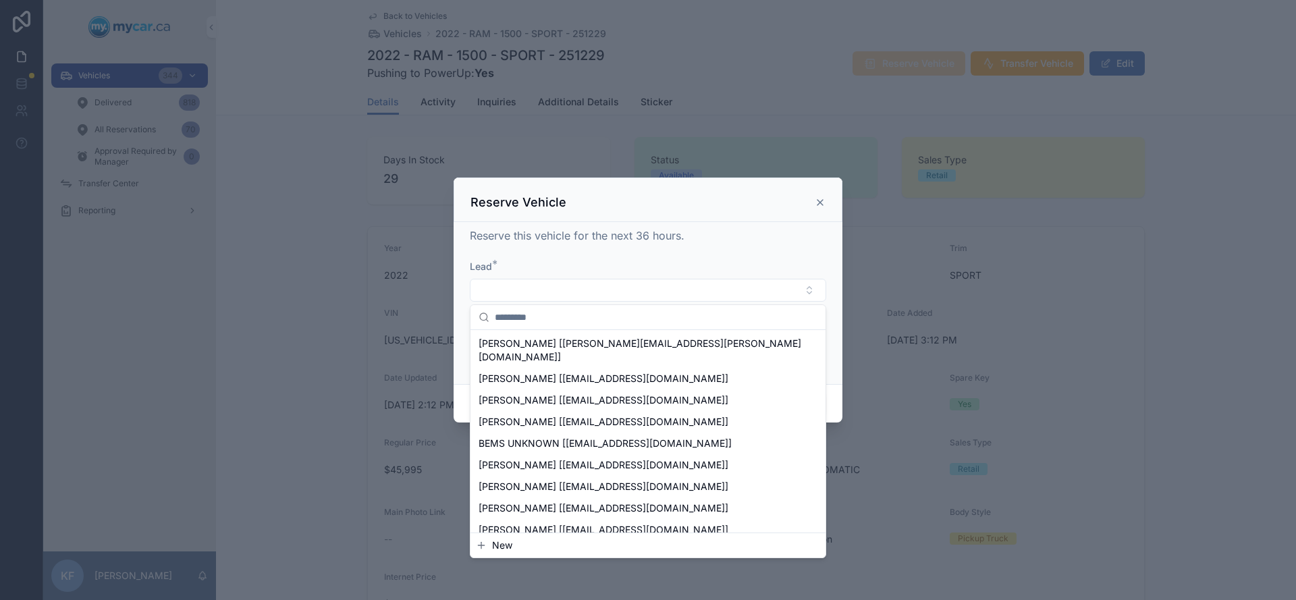
click at [497, 550] on span "New" at bounding box center [502, 546] width 20 height 14
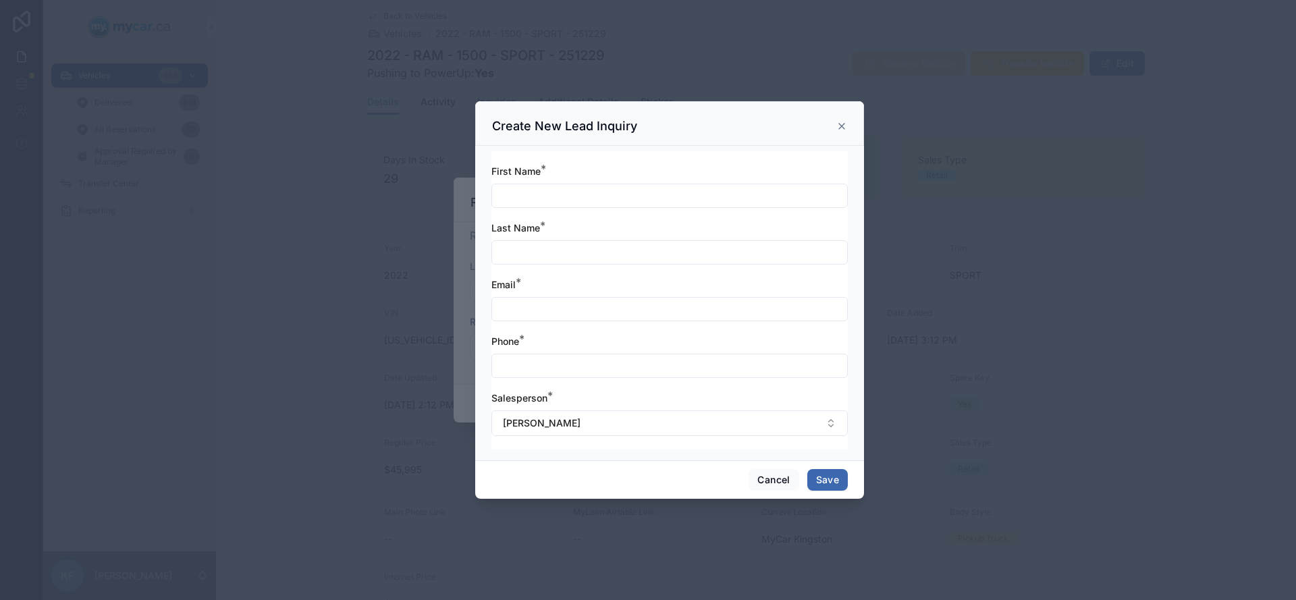
click at [518, 204] on input "text" at bounding box center [669, 195] width 355 height 19
type input "******"
click at [594, 255] on input "text" at bounding box center [669, 252] width 355 height 19
type input "***"
click at [582, 317] on input "text" at bounding box center [669, 309] width 355 height 19
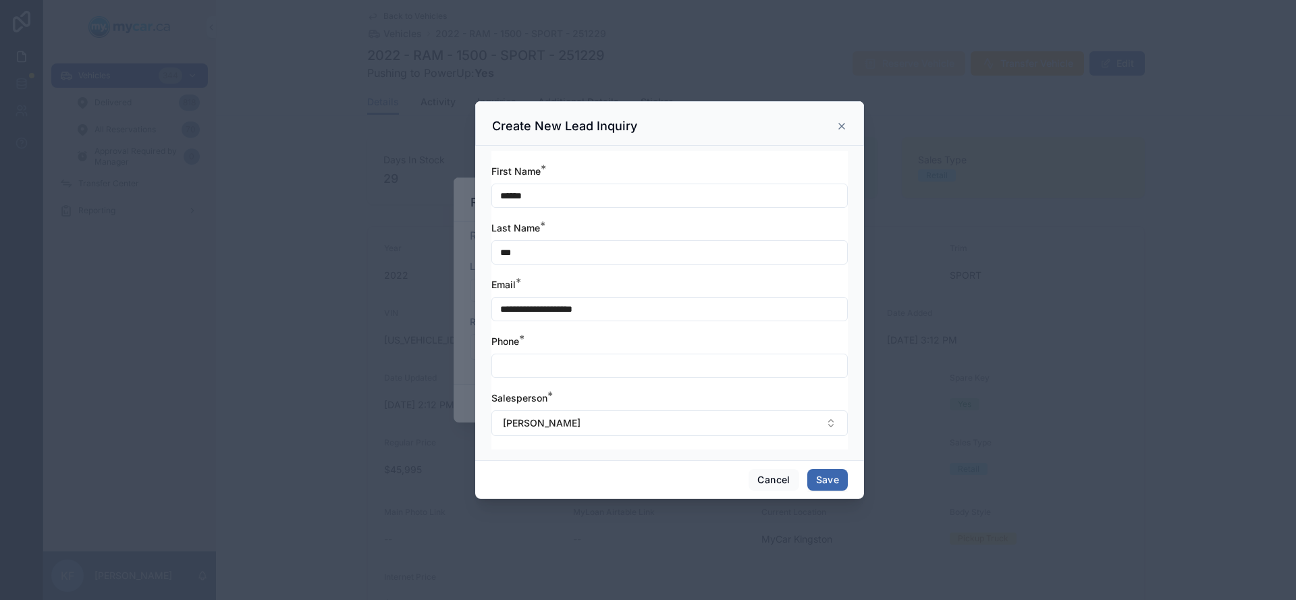
type input "**********"
click at [560, 373] on input "text" at bounding box center [669, 365] width 355 height 19
type input "**********"
click at [838, 487] on button "Save" at bounding box center [827, 480] width 41 height 22
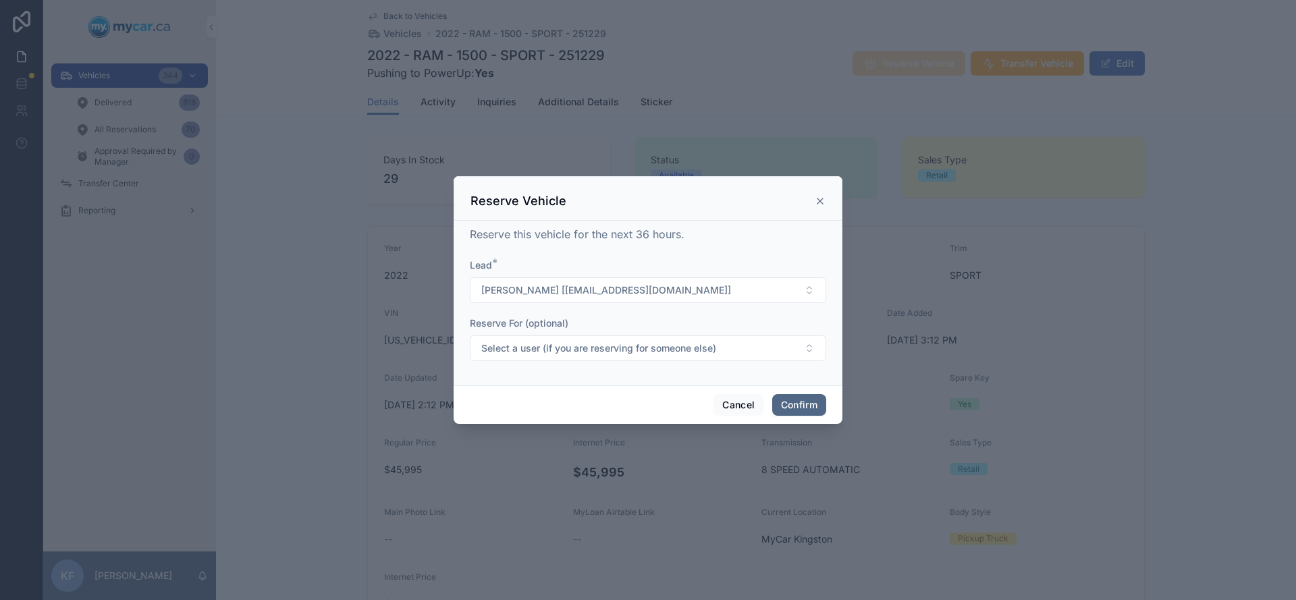
click at [801, 396] on button "Confirm" at bounding box center [799, 405] width 54 height 22
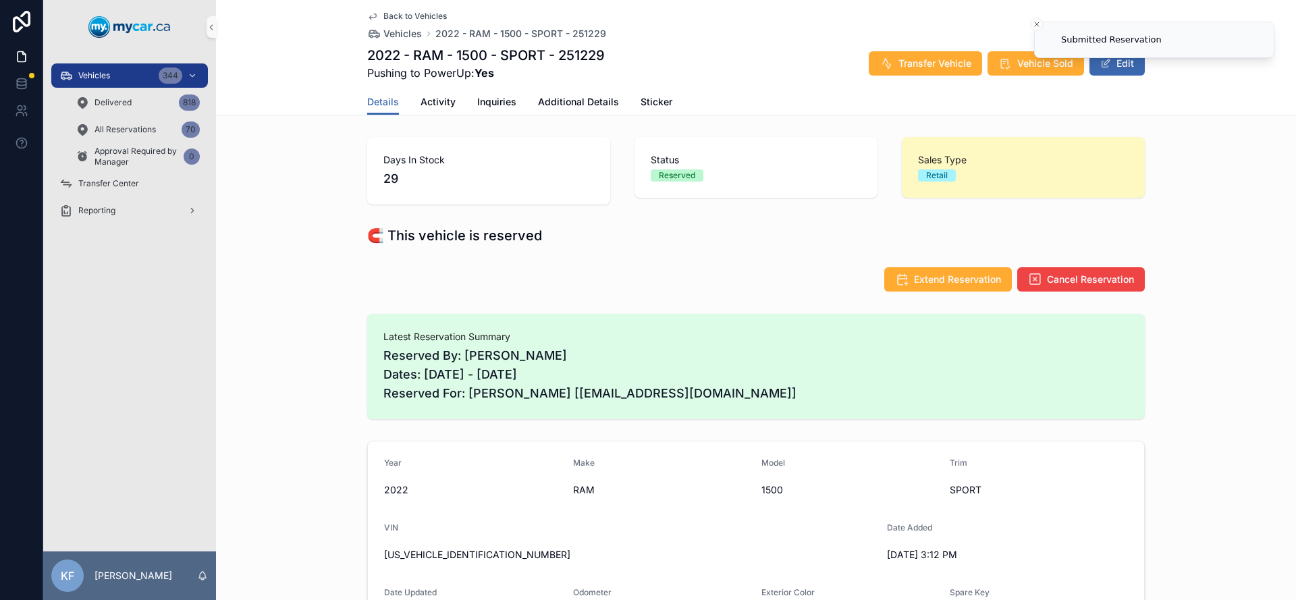
scroll to position [246, 0]
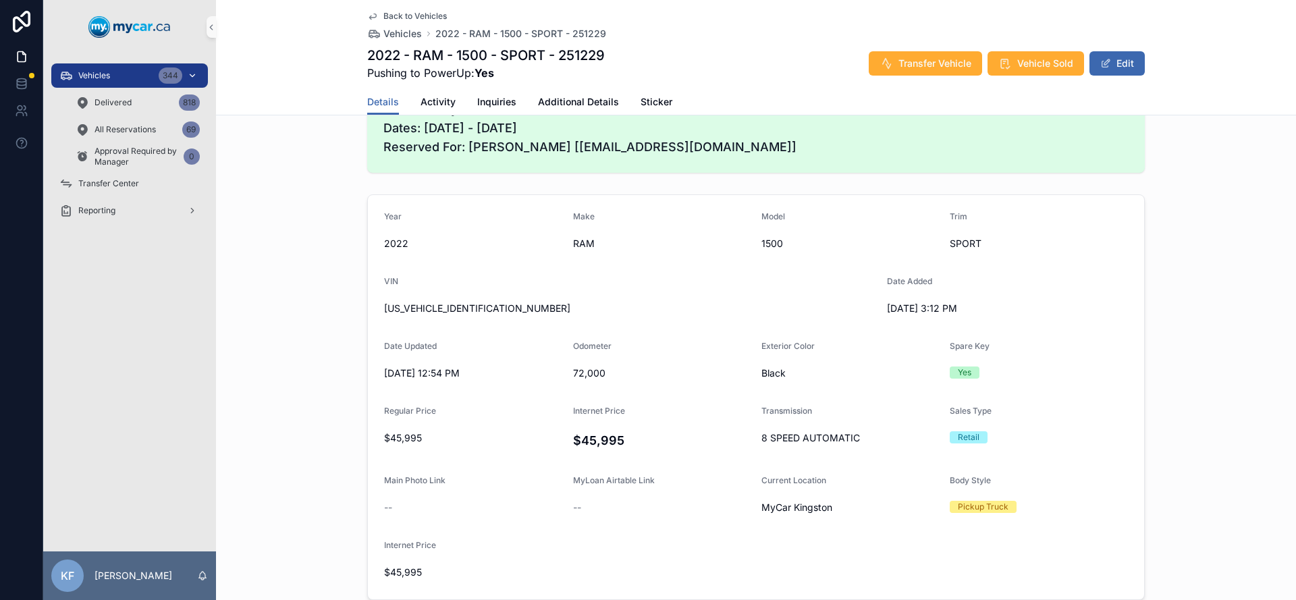
click at [105, 78] on span "Vehicles" at bounding box center [94, 75] width 32 height 11
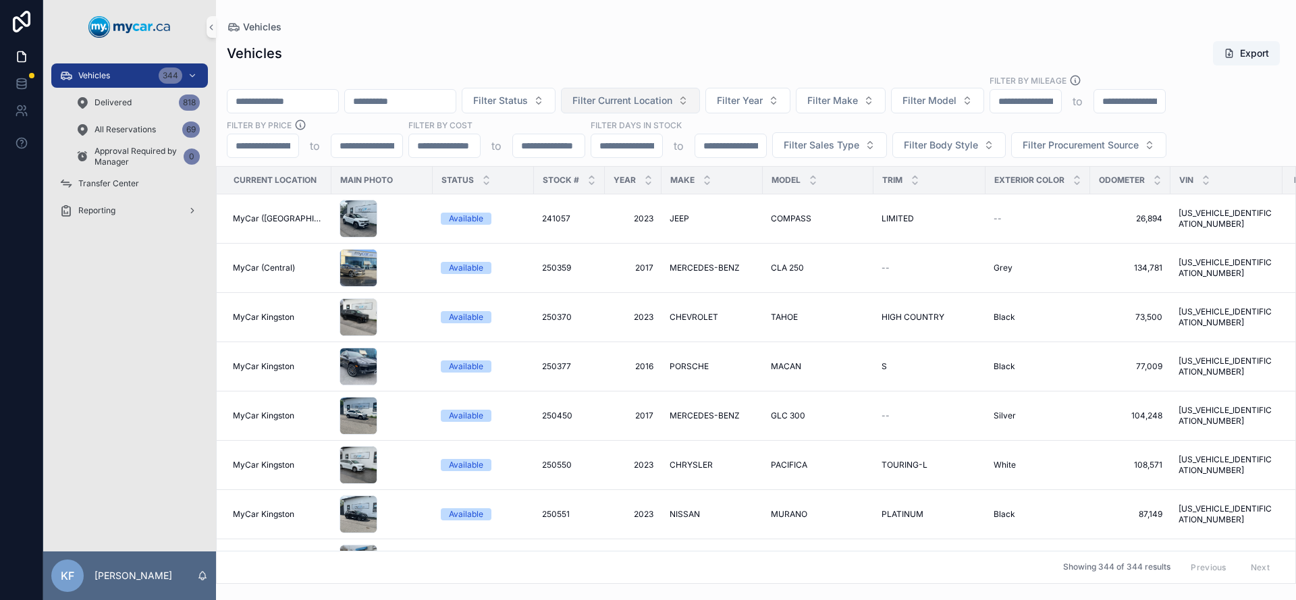
click at [666, 102] on span "Filter Current Location" at bounding box center [623, 101] width 100 height 14
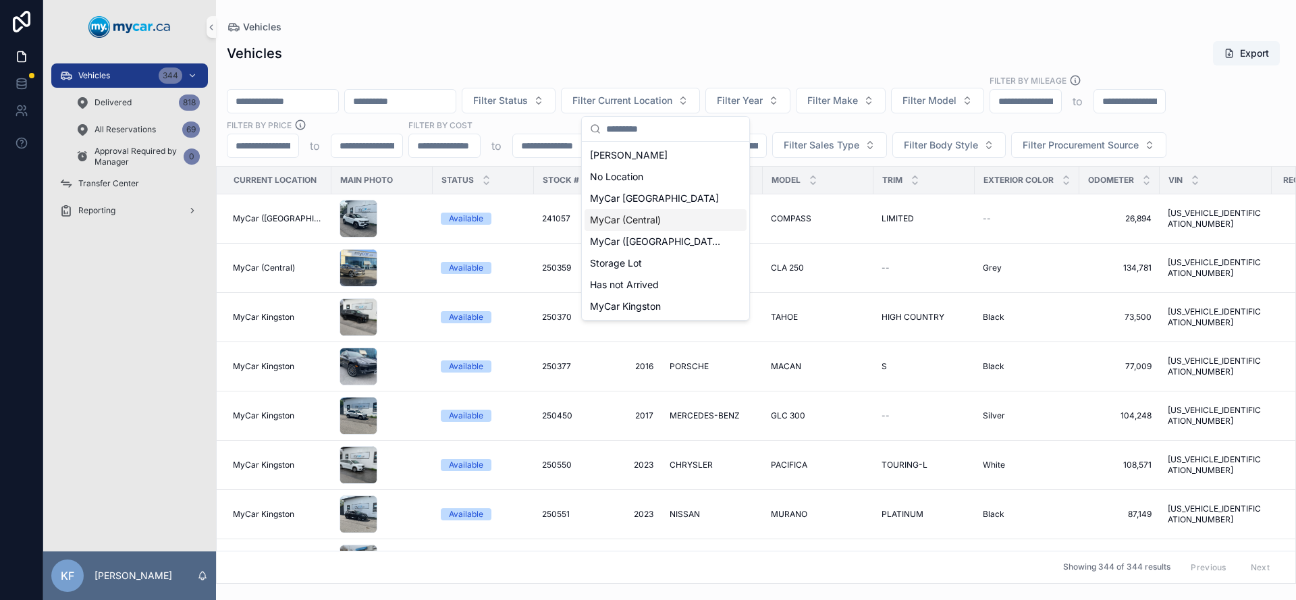
click at [656, 215] on span "MyCar (Central)" at bounding box center [625, 220] width 71 height 14
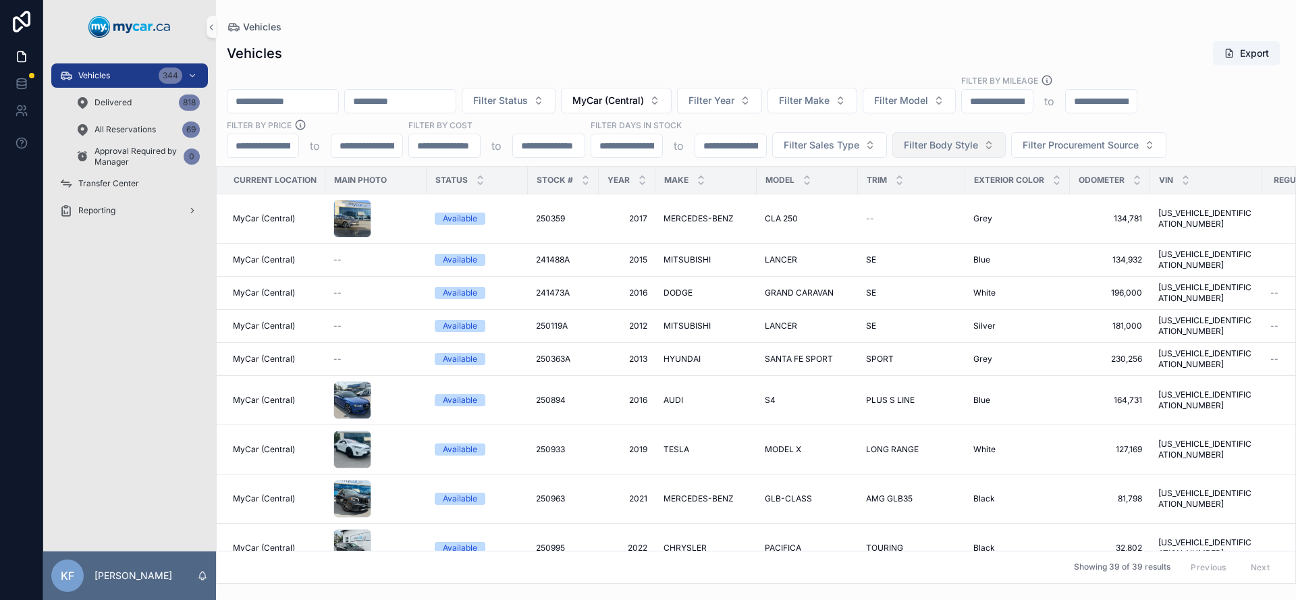
click at [938, 149] on span "Filter Body Style" at bounding box center [941, 145] width 74 height 14
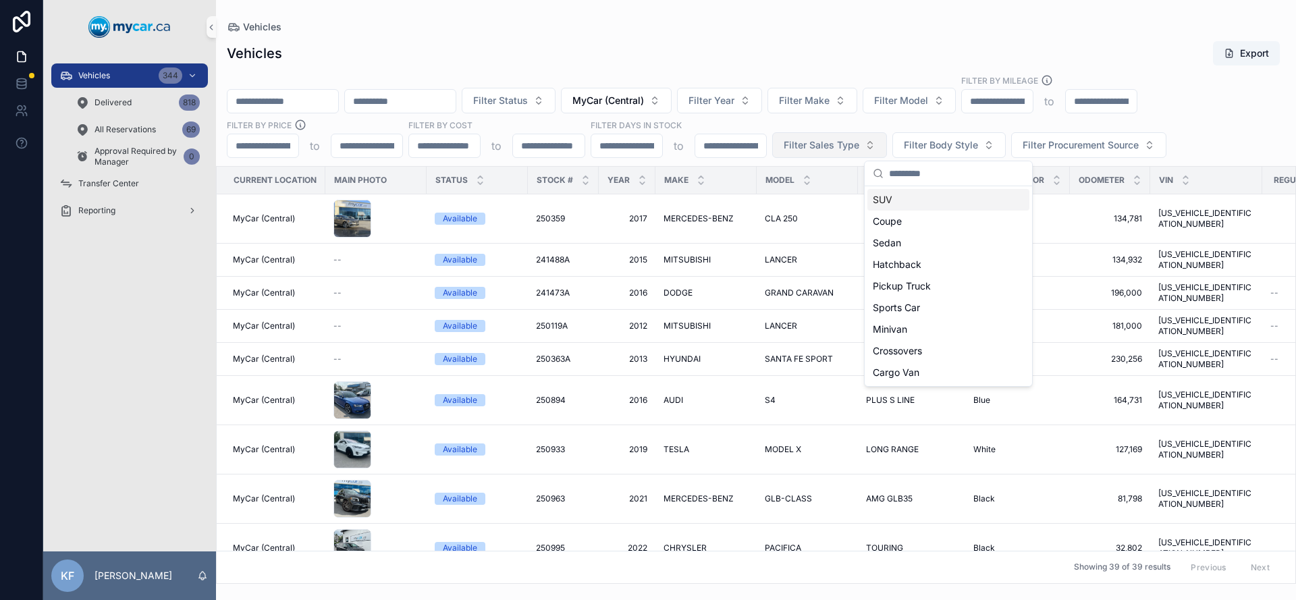
click at [826, 150] on span "Filter Sales Type" at bounding box center [822, 145] width 76 height 14
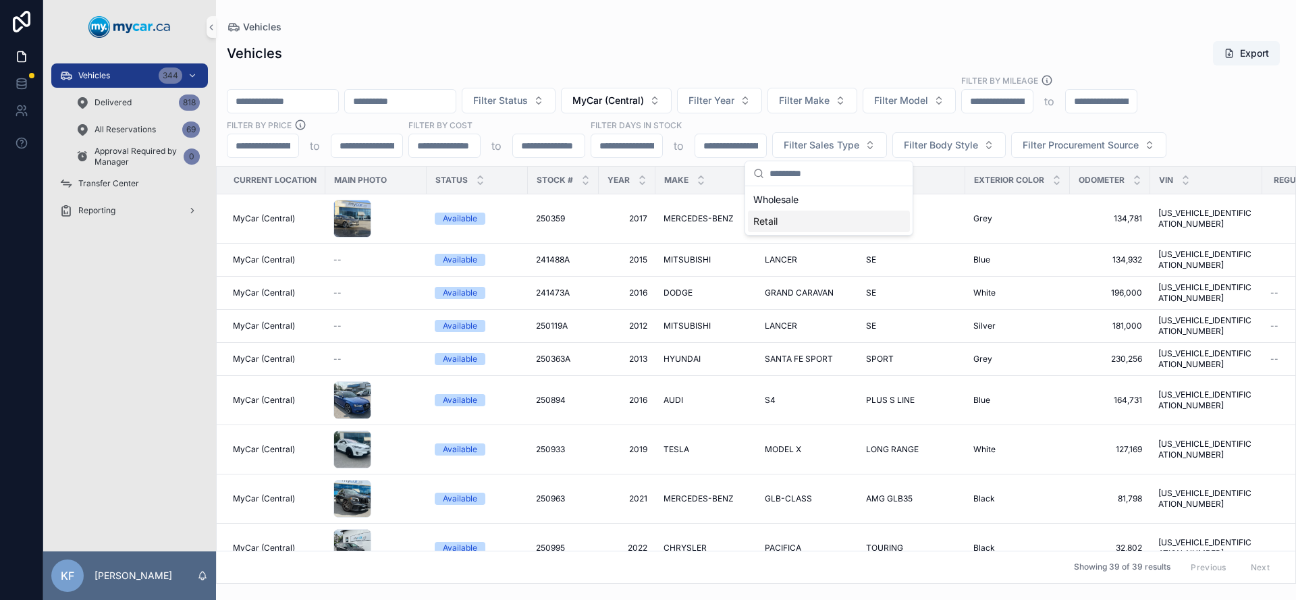
click at [779, 217] on div "Retail" at bounding box center [829, 222] width 162 height 22
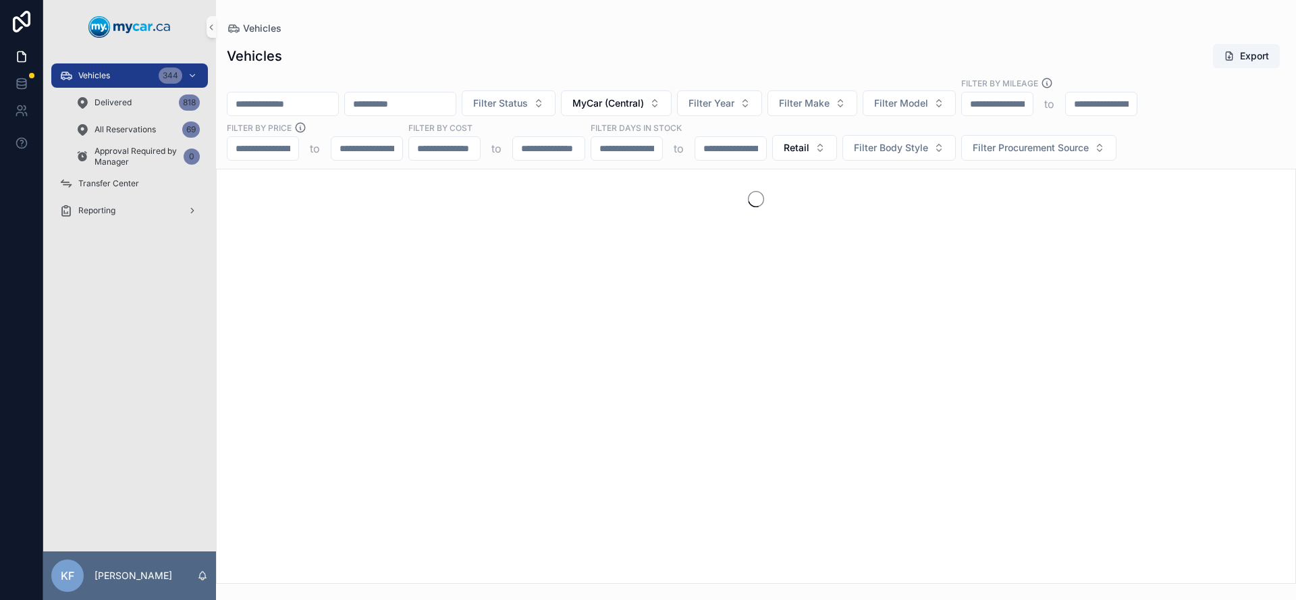
click at [780, 29] on div "Vehicles" at bounding box center [756, 29] width 1059 height 14
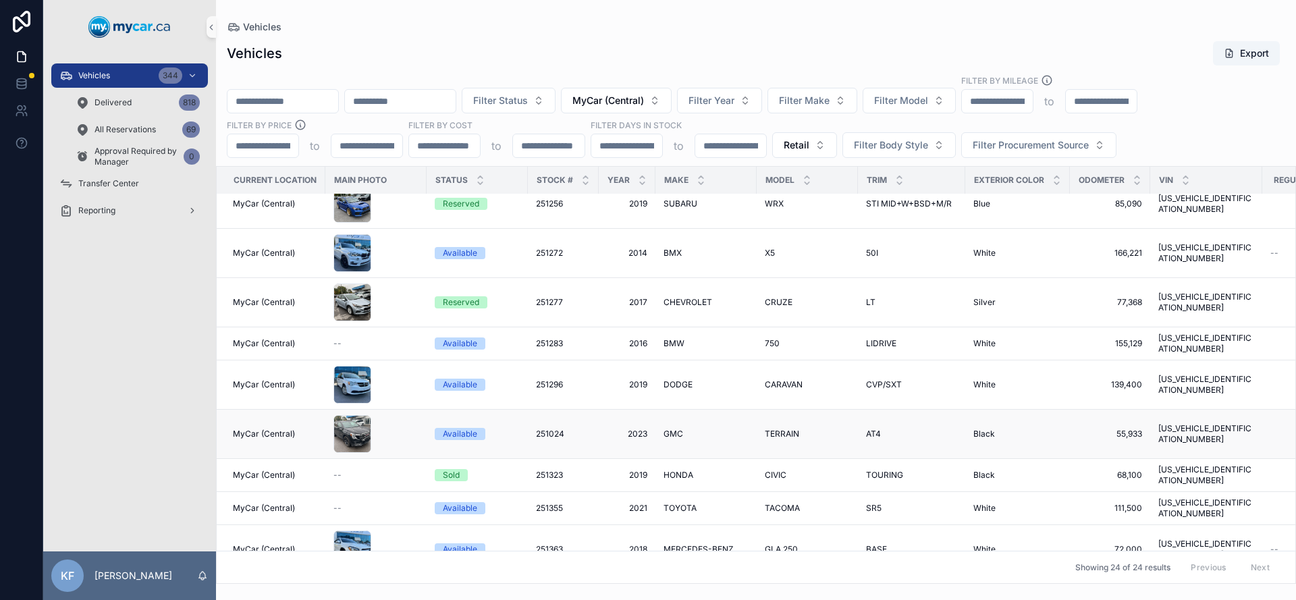
scroll to position [656, 0]
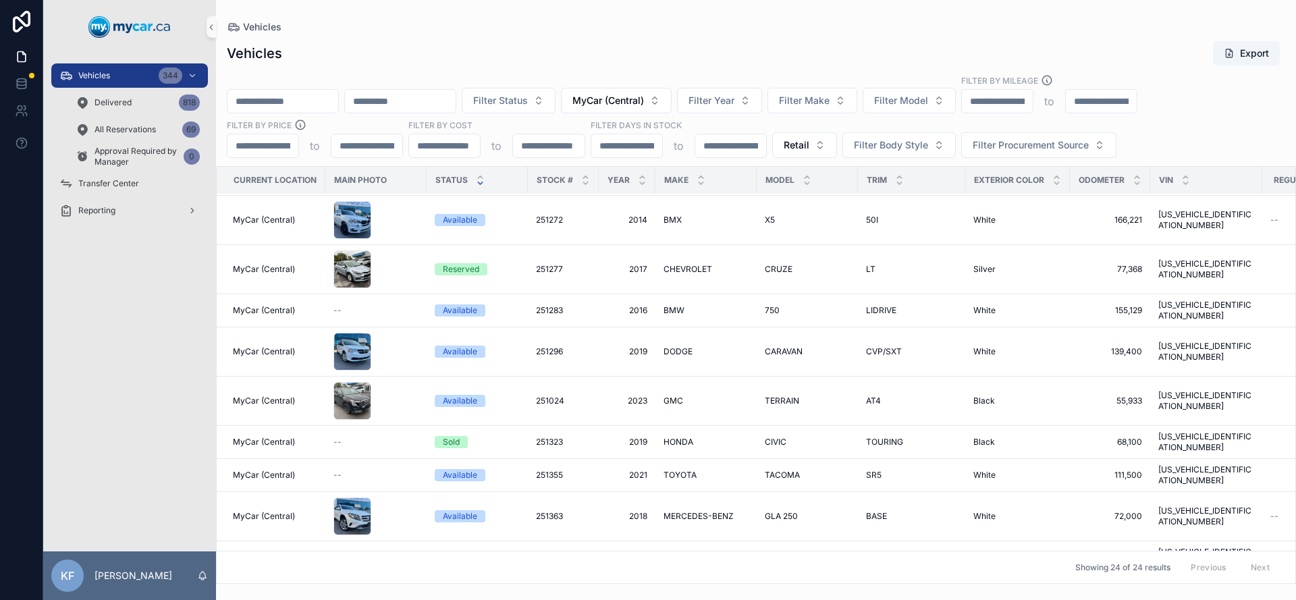
click at [479, 184] on icon "scrollable content" at bounding box center [480, 183] width 5 height 2
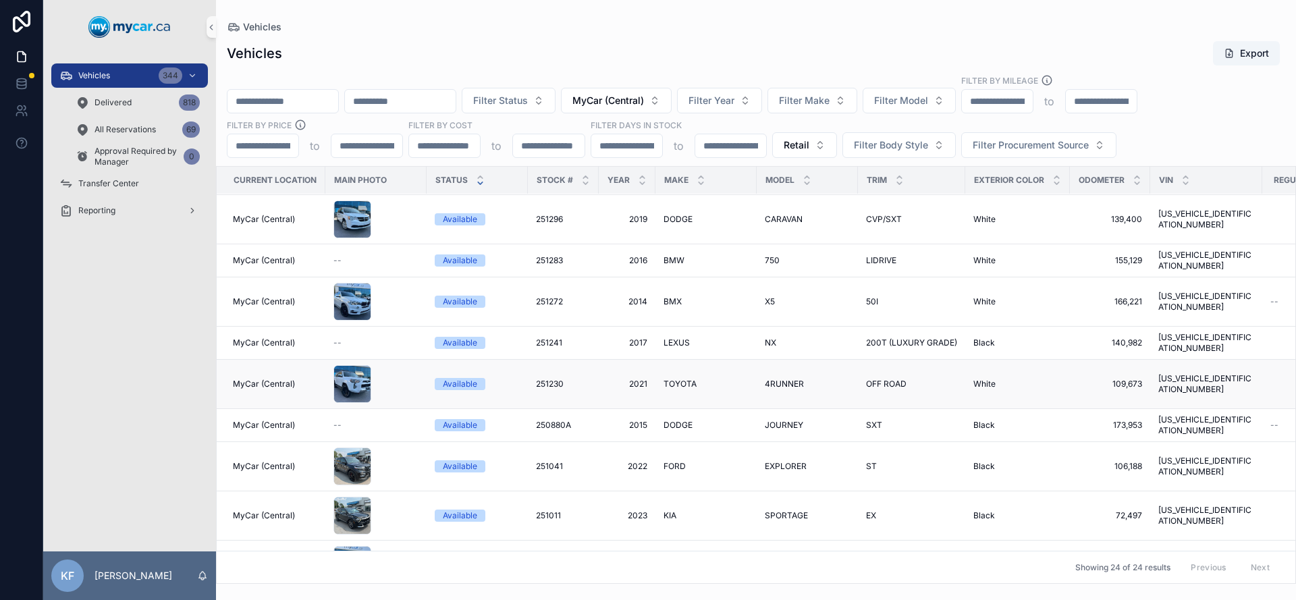
scroll to position [517, 0]
click at [356, 447] on div "scrollable content" at bounding box center [353, 466] width 38 height 38
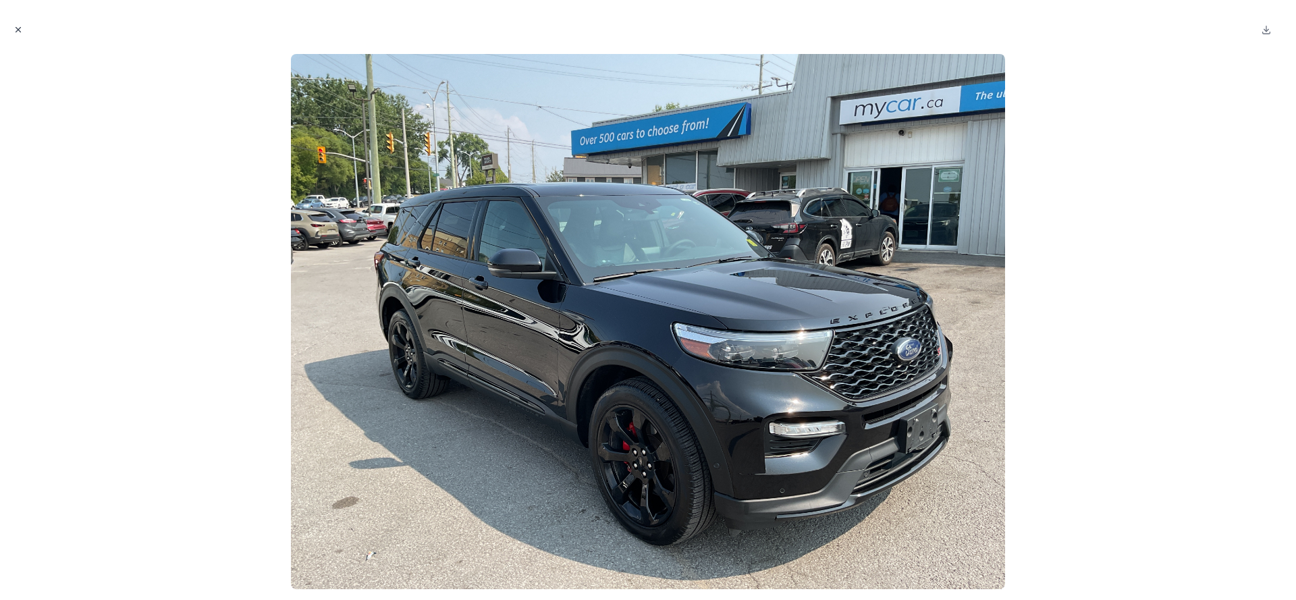
click at [18, 30] on icon "Close modal" at bounding box center [18, 29] width 9 height 9
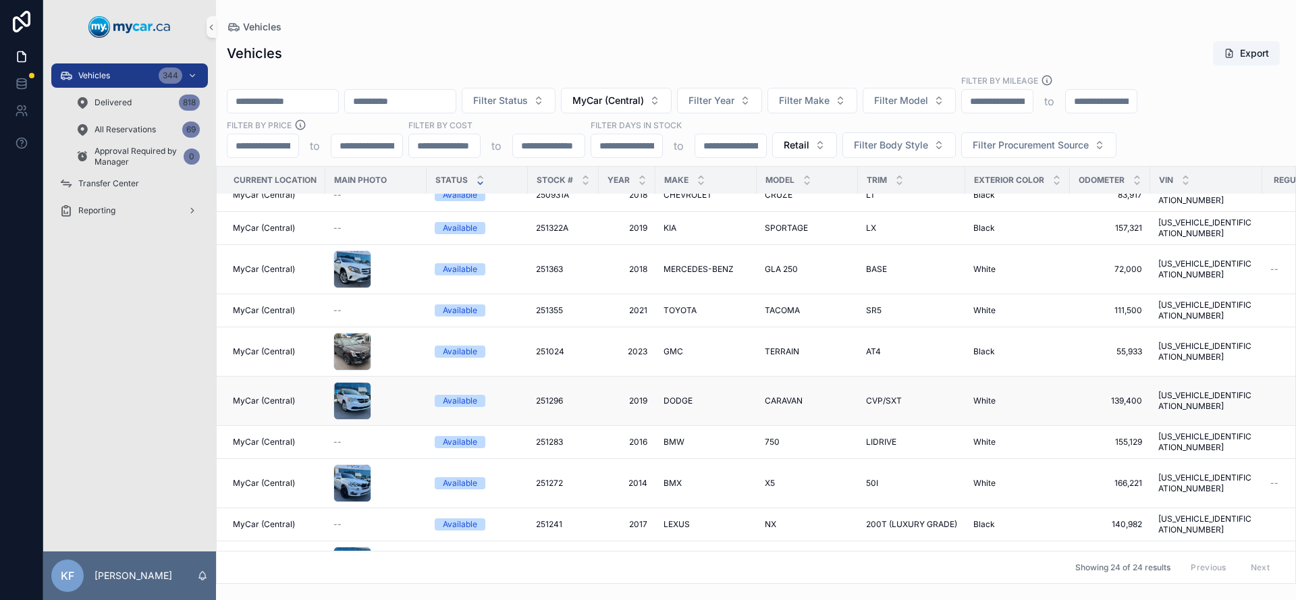
scroll to position [300, 0]
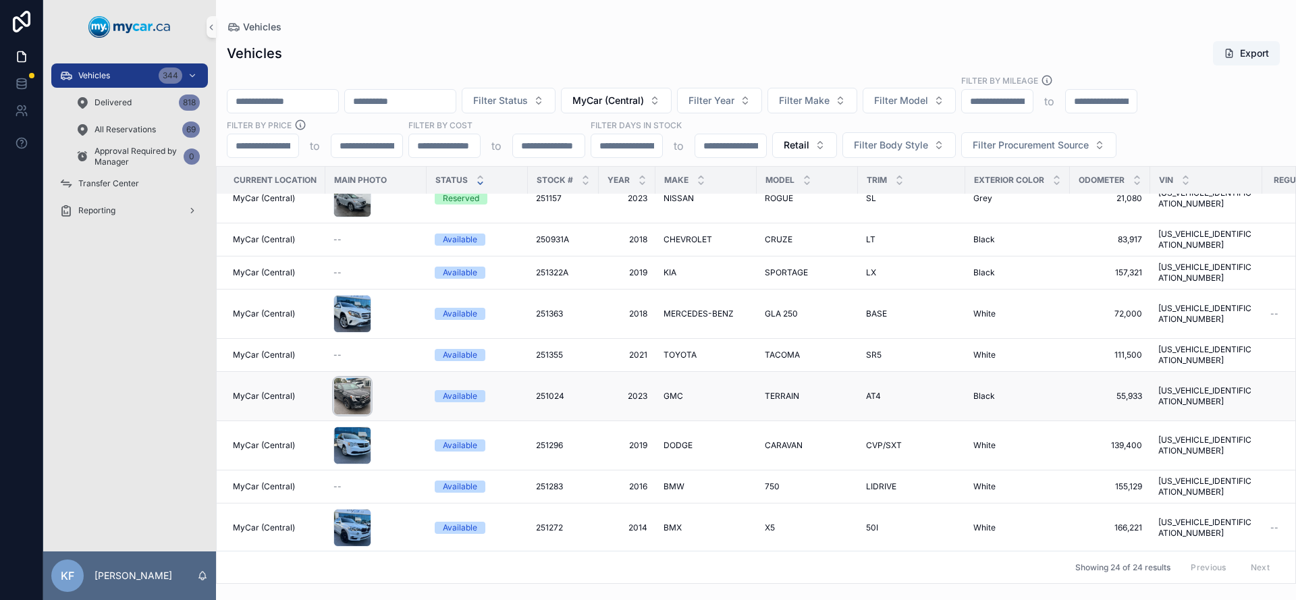
click at [346, 377] on div "scrollable content" at bounding box center [353, 396] width 38 height 38
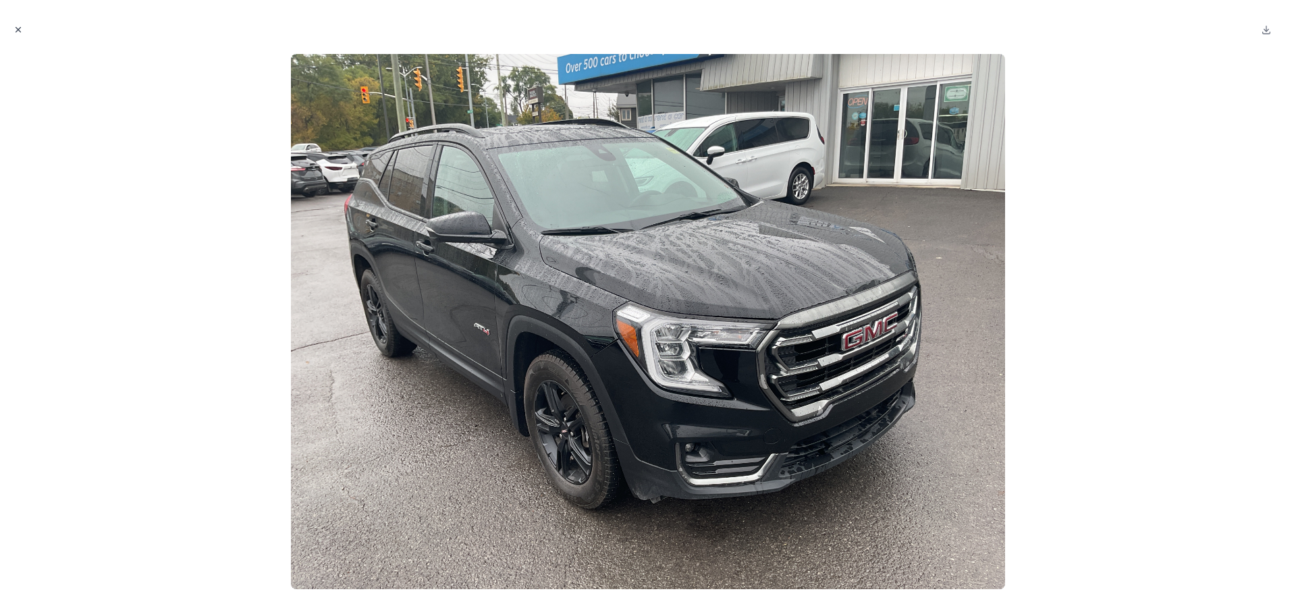
click at [17, 26] on icon "Close modal" at bounding box center [18, 29] width 9 height 9
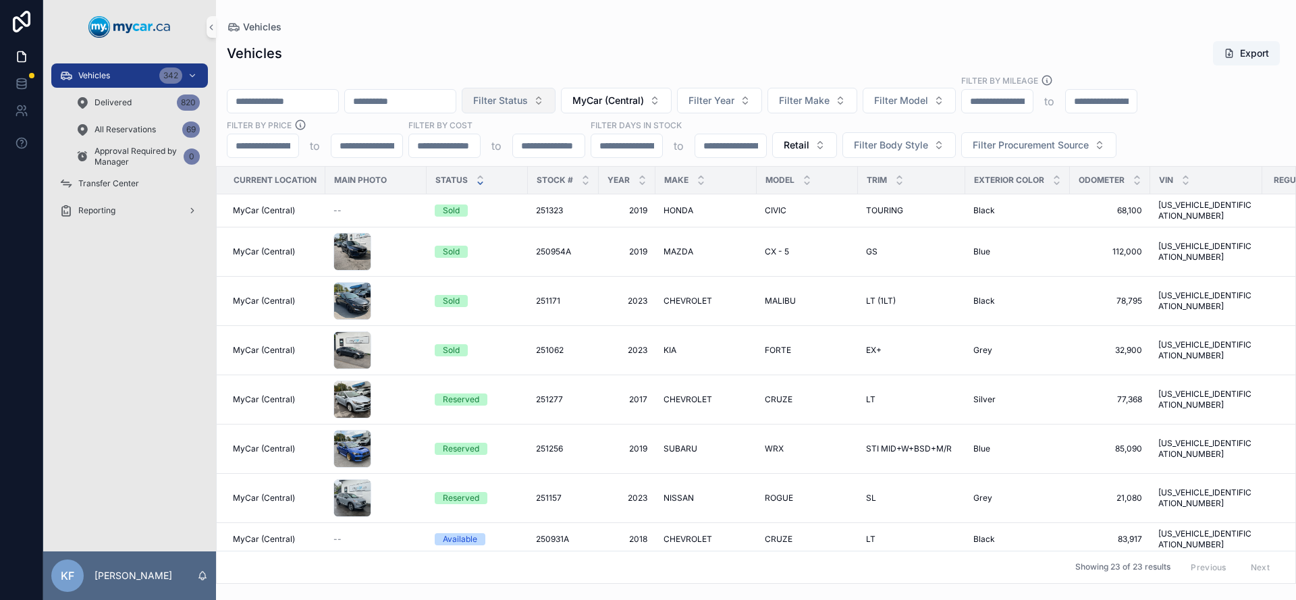
click at [528, 100] on span "Filter Status" at bounding box center [500, 101] width 55 height 14
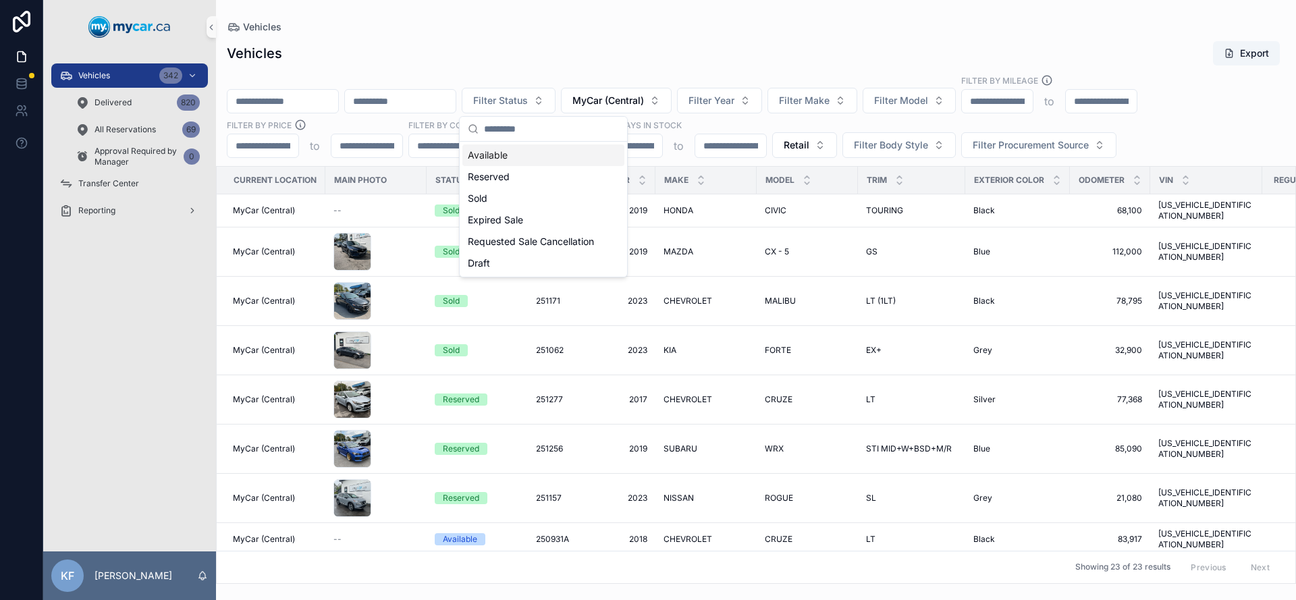
click at [533, 148] on div "Available" at bounding box center [543, 155] width 162 height 22
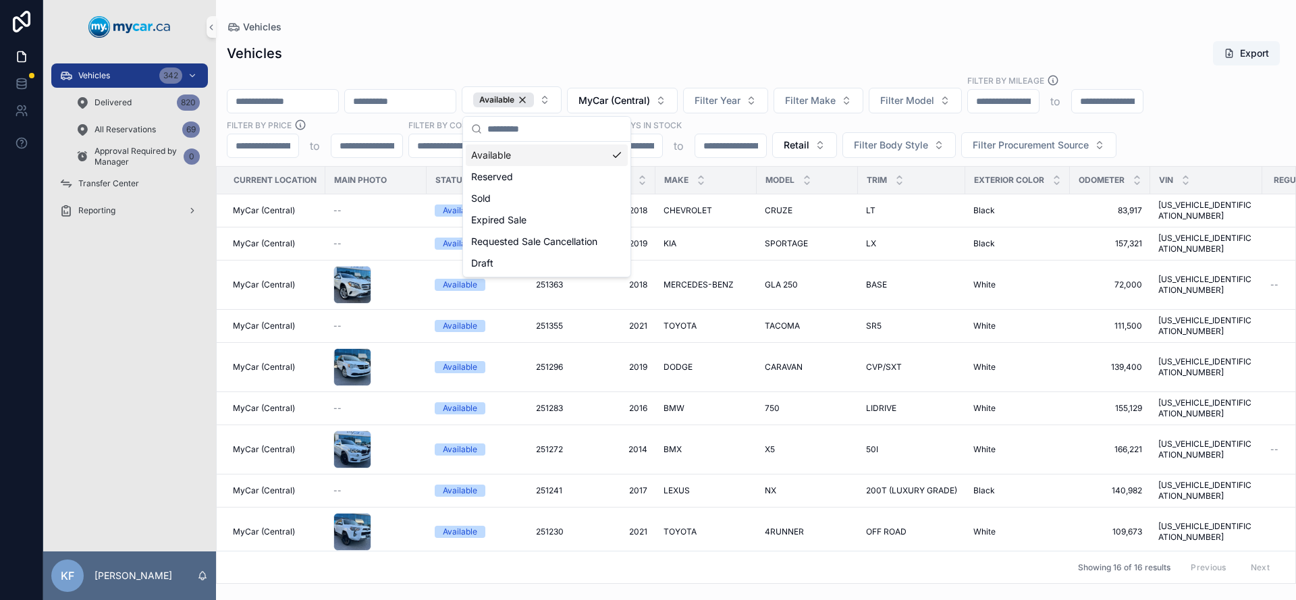
click at [719, 30] on div "Vehicles" at bounding box center [756, 27] width 1059 height 11
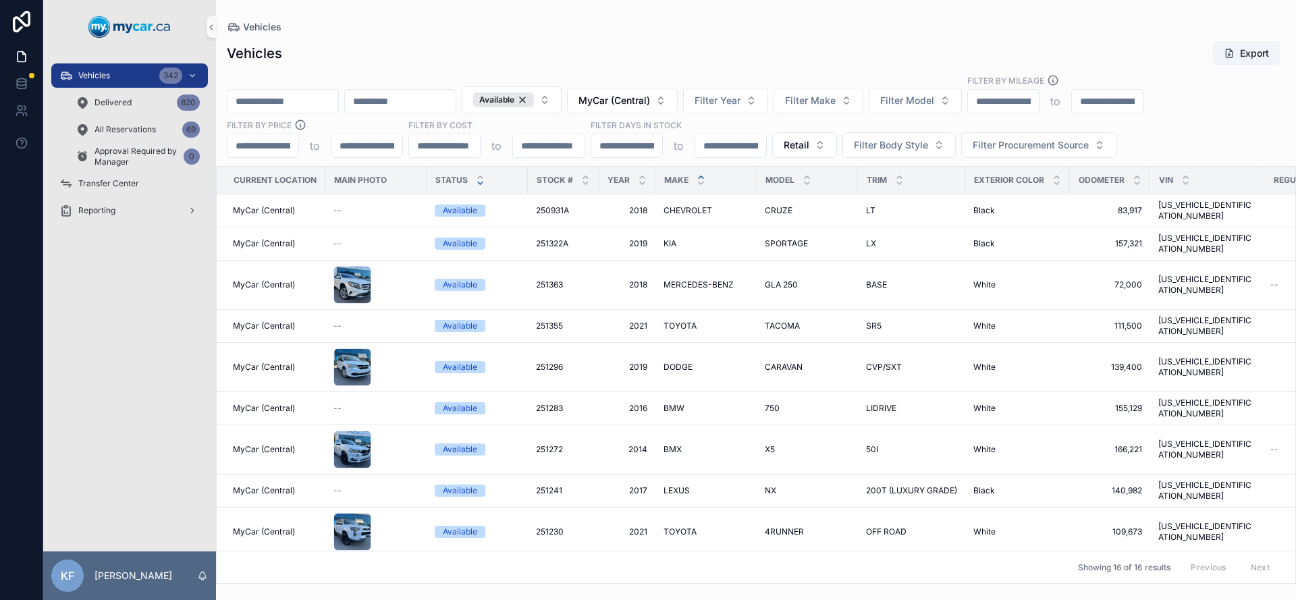
click at [699, 177] on icon "scrollable content" at bounding box center [701, 177] width 5 height 2
